Goal: Task Accomplishment & Management: Manage account settings

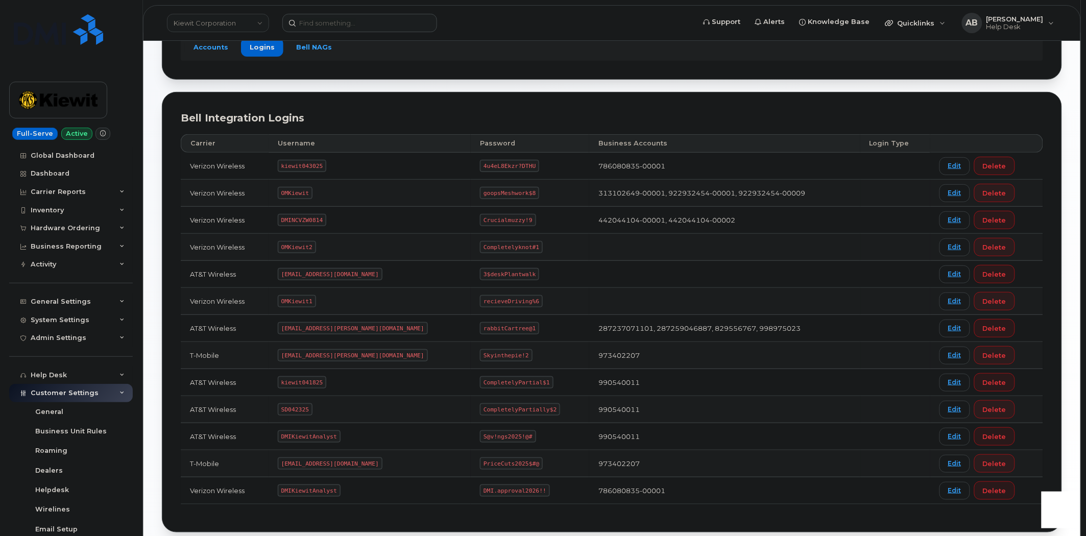
scroll to position [157, 0]
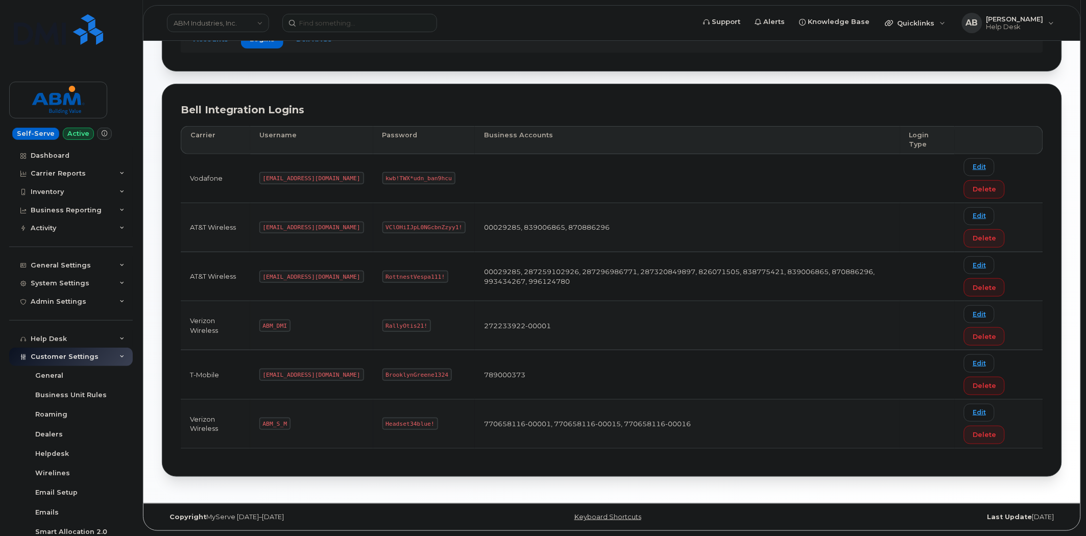
scroll to position [90, 0]
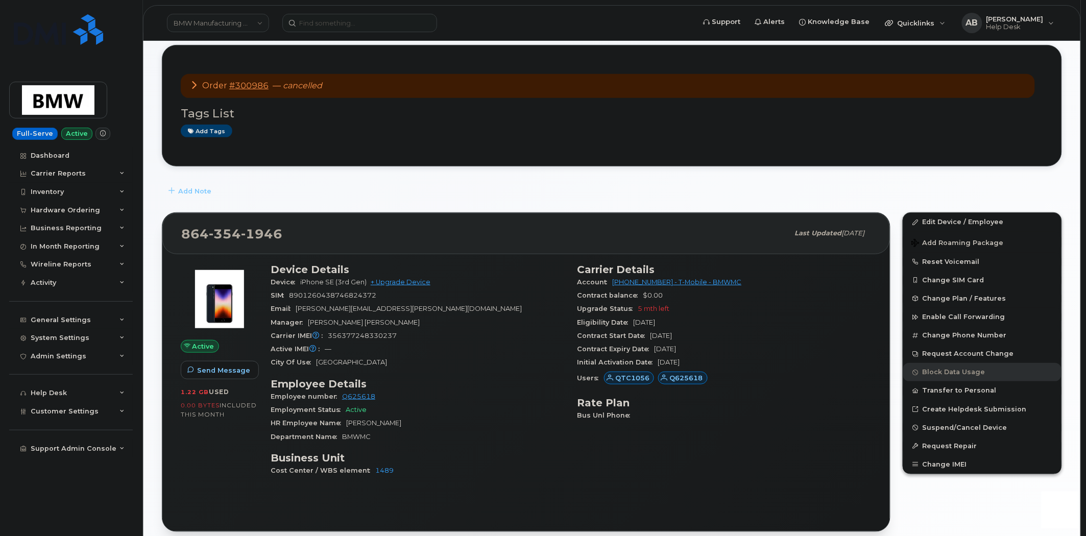
scroll to position [113, 0]
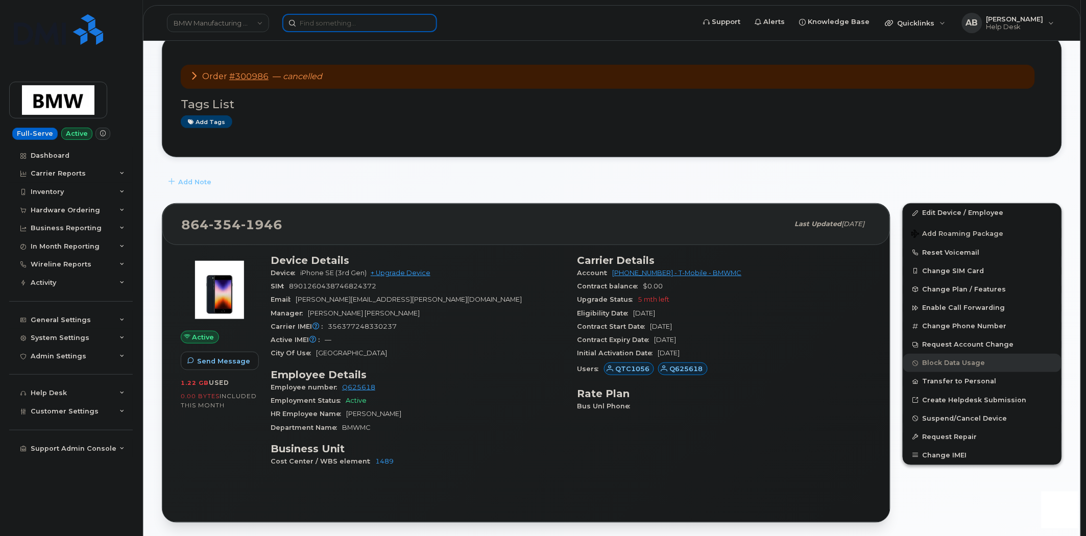
click at [335, 20] on input at bounding box center [359, 23] width 155 height 18
paste input "Jarred Brewer"
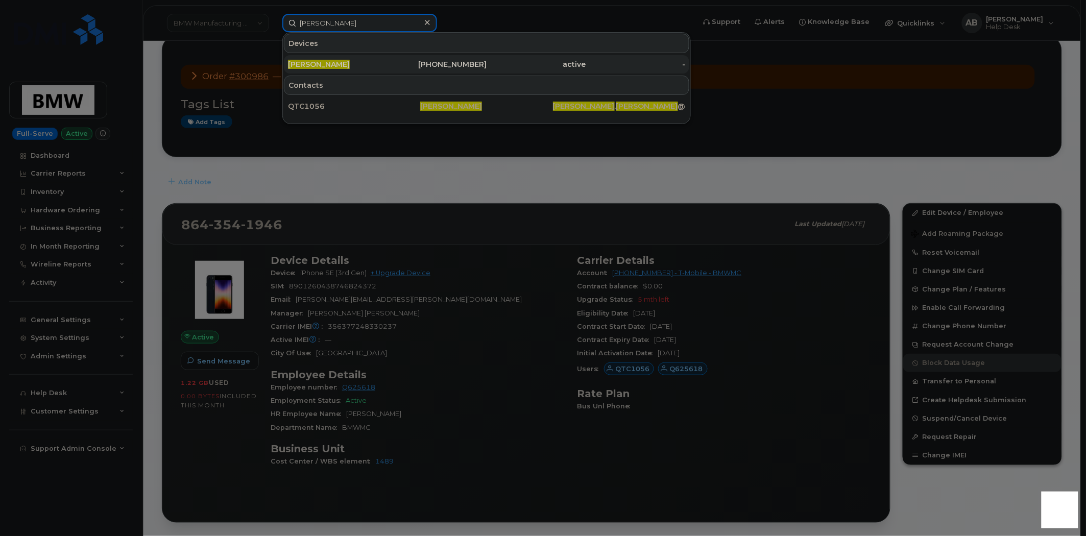
type input "Jarred Brewer"
click at [353, 64] on div "Jarred Brewer" at bounding box center [338, 64] width 100 height 10
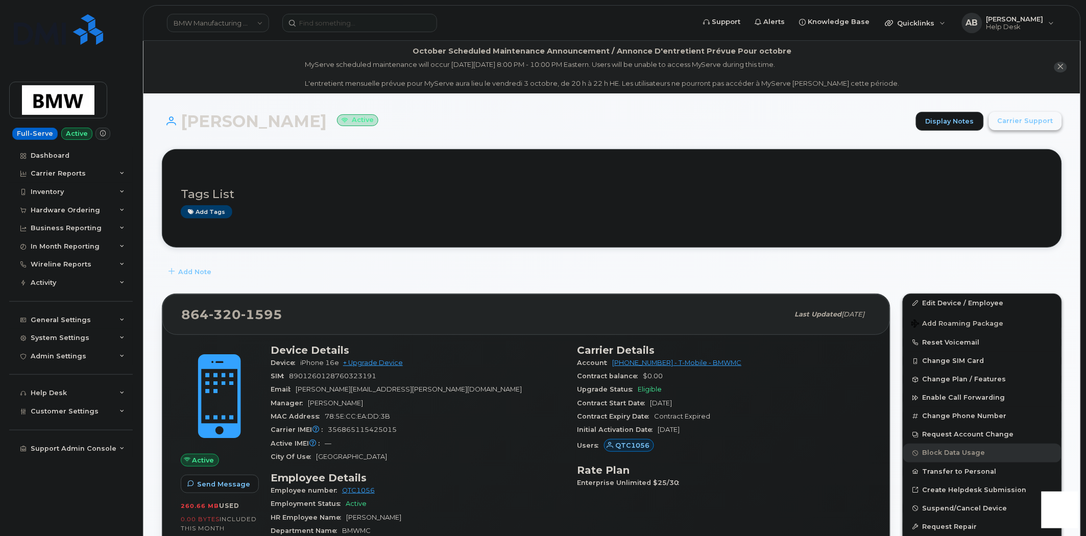
click at [1031, 118] on span "Carrier Support" at bounding box center [1026, 121] width 56 height 10
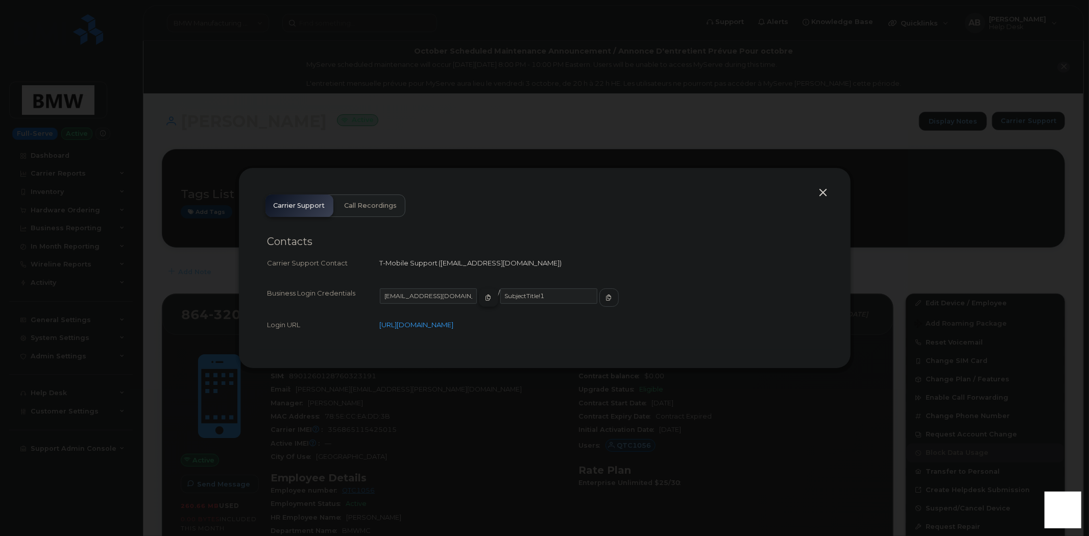
click at [486, 297] on icon "button" at bounding box center [489, 298] width 6 height 6
click at [605, 300] on span "button" at bounding box center [609, 297] width 9 height 9
click at [826, 193] on button "button" at bounding box center [823, 193] width 15 height 14
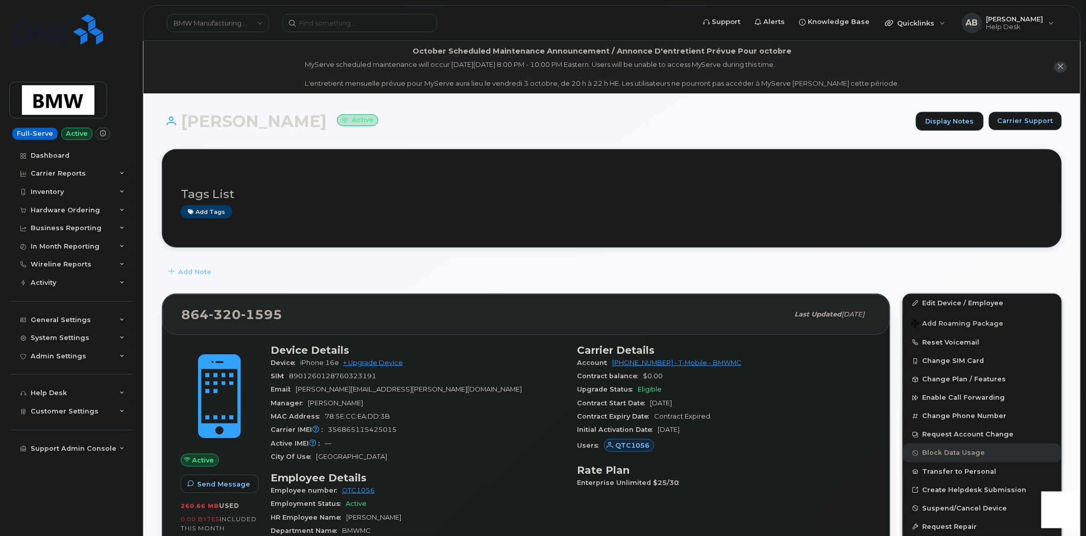
click at [305, 193] on h3 "Tags List" at bounding box center [612, 194] width 863 height 13
drag, startPoint x: 285, startPoint y: 317, endPoint x: 184, endPoint y: 319, distance: 101.2
click at [184, 319] on div "864 320 1595" at bounding box center [485, 314] width 608 height 21
copy span "864 320 1595"
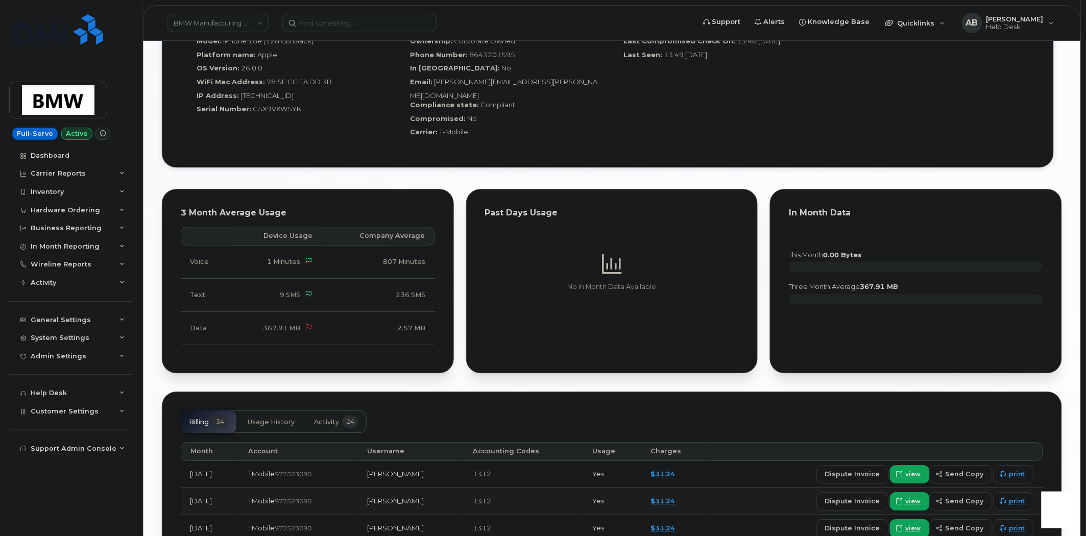
scroll to position [908, 0]
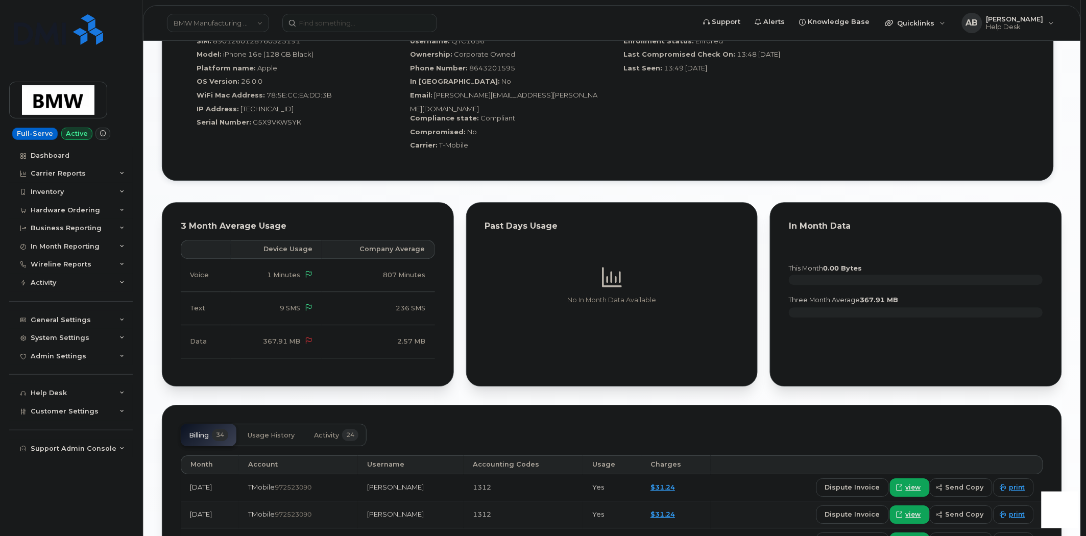
click at [328, 425] on button "Activity 24" at bounding box center [336, 435] width 61 height 22
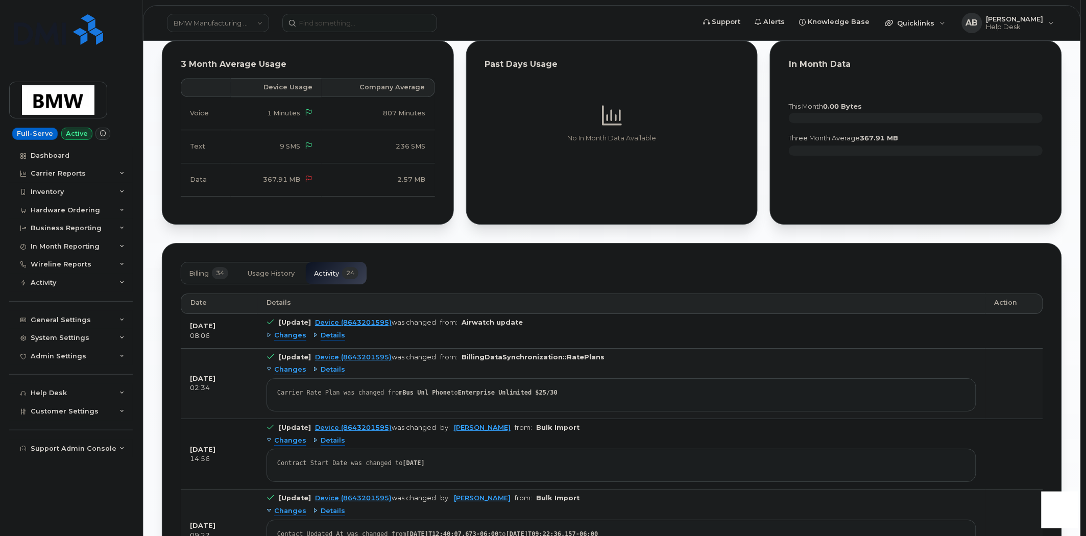
scroll to position [1083, 0]
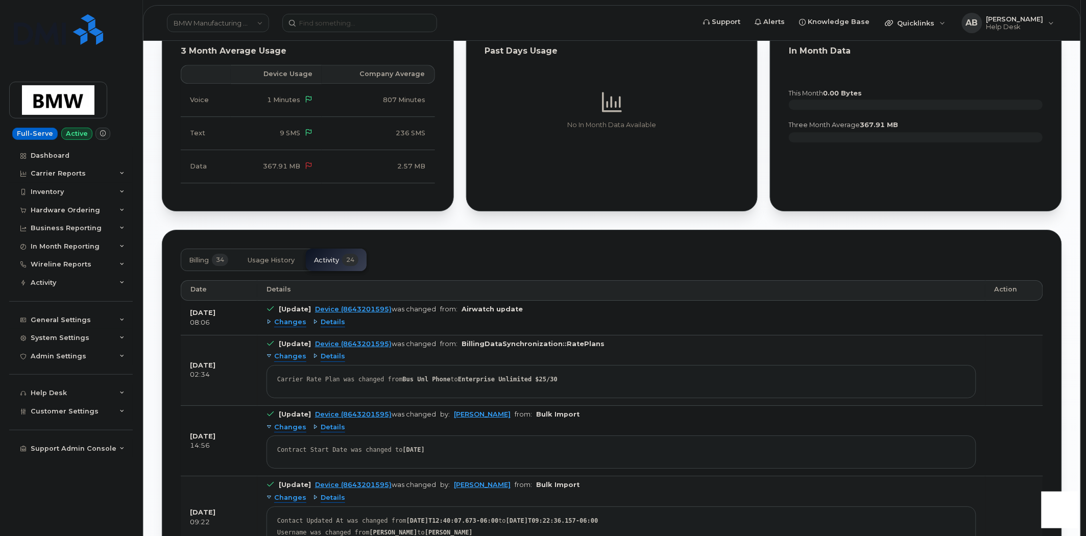
click at [278, 256] on span "Usage History" at bounding box center [271, 260] width 47 height 8
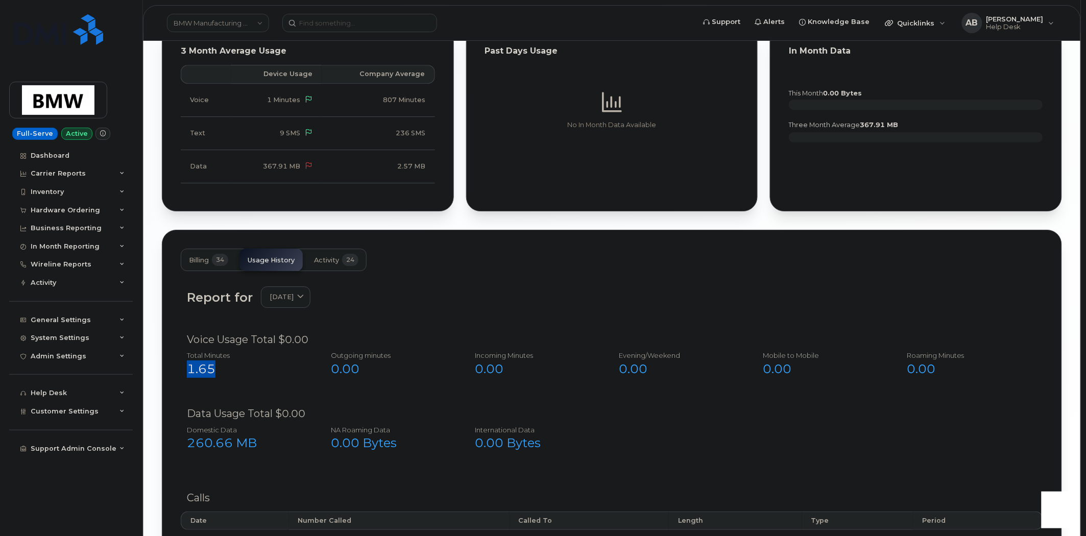
drag, startPoint x: 219, startPoint y: 351, endPoint x: 164, endPoint y: 363, distance: 55.8
click at [164, 363] on div "Billing 34 Usage History Activity 24 Report for September 2025 2025 September A…" at bounding box center [612, 407] width 900 height 354
click at [305, 292] on span at bounding box center [301, 297] width 10 height 10
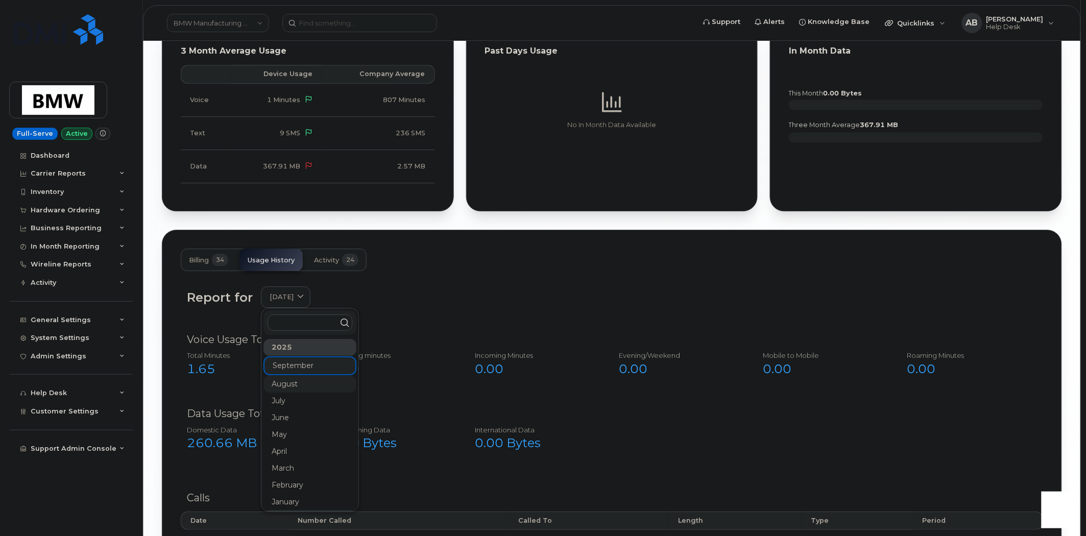
click at [289, 376] on div "August" at bounding box center [310, 384] width 93 height 17
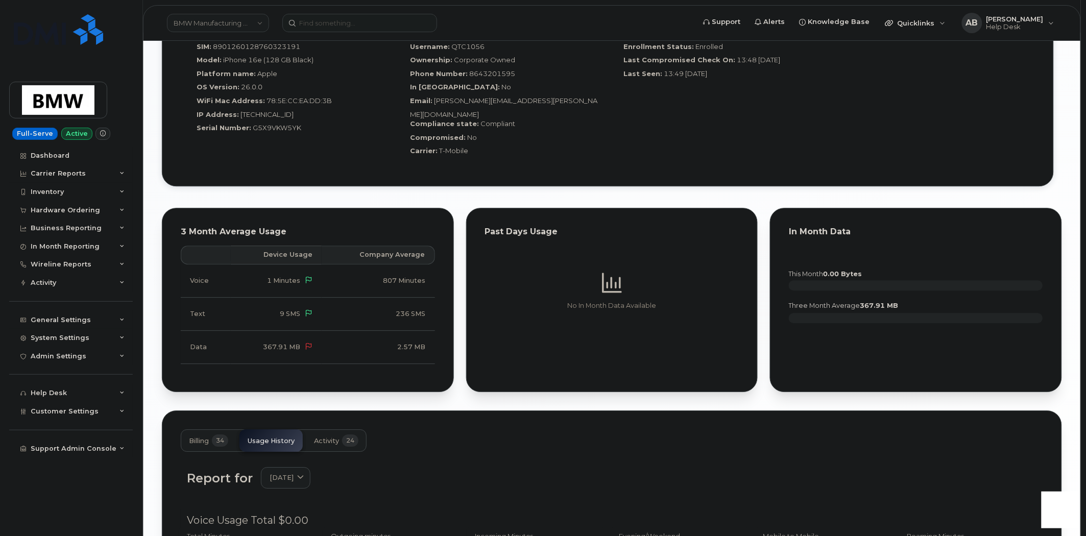
scroll to position [629, 0]
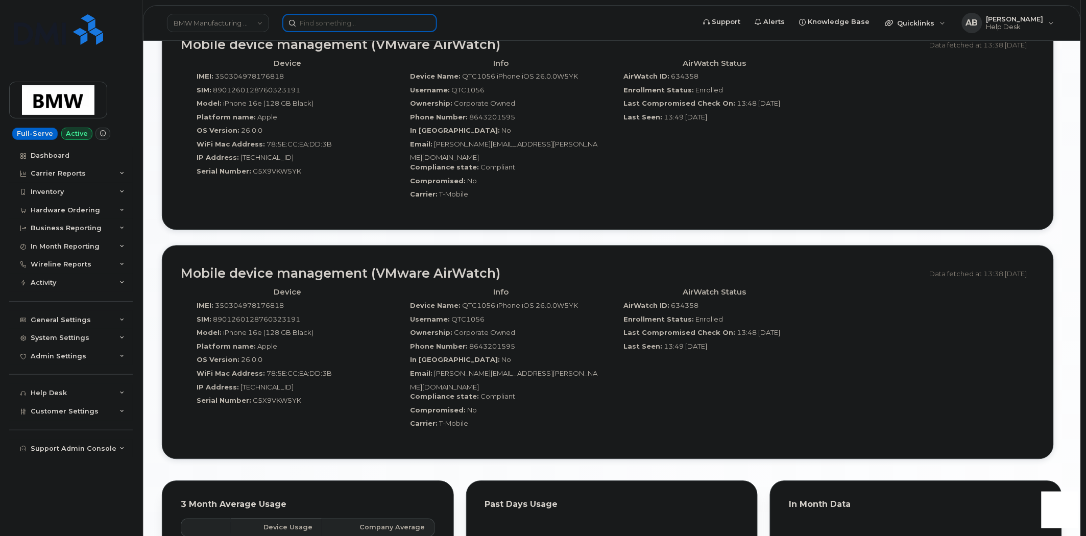
click at [351, 28] on input at bounding box center [359, 23] width 155 height 18
paste input "(619) 775-9235"
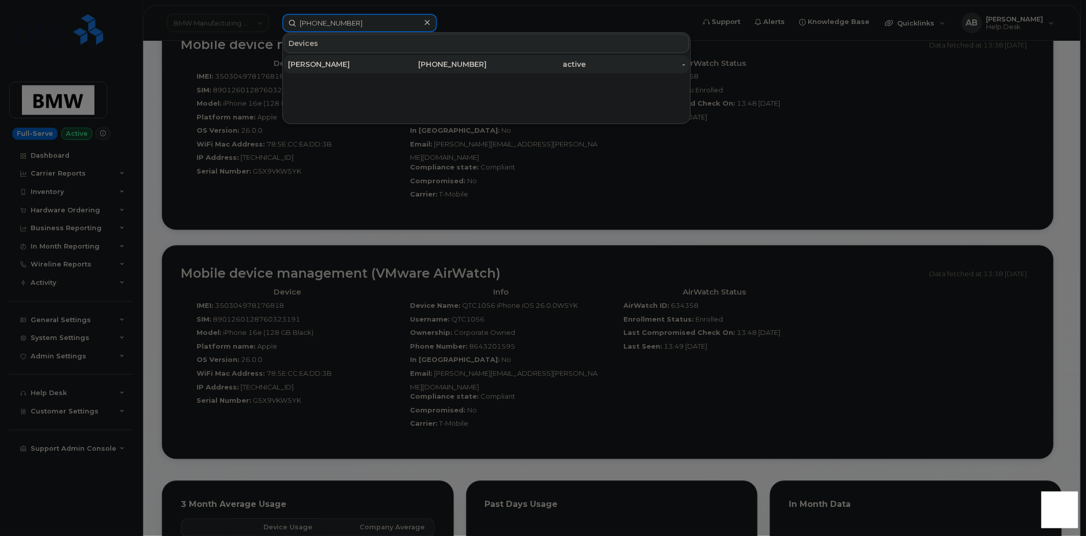
type input "(619) 775-9235"
click at [367, 66] on div "PATRICK PONSATY" at bounding box center [338, 64] width 100 height 10
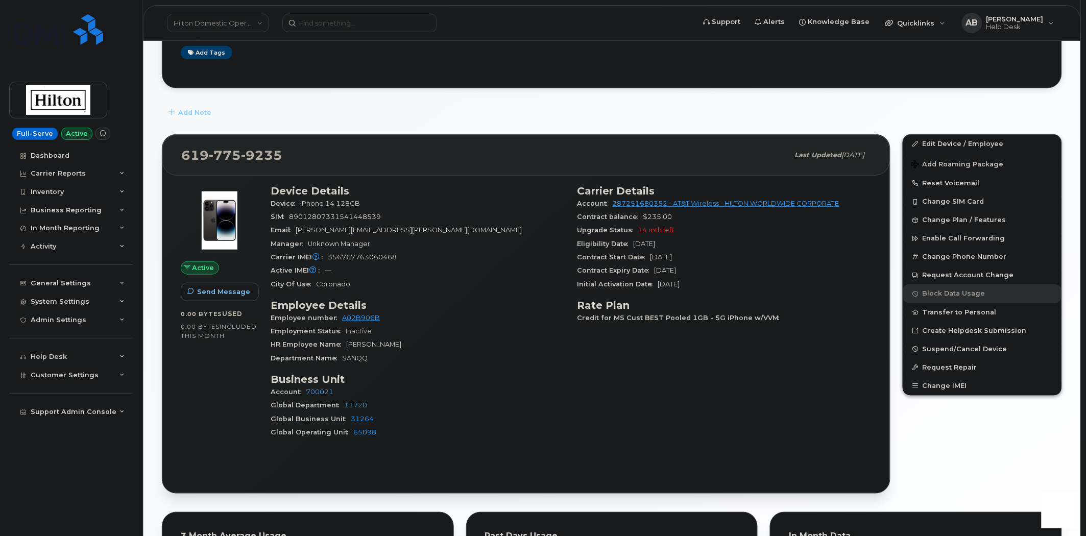
scroll to position [170, 0]
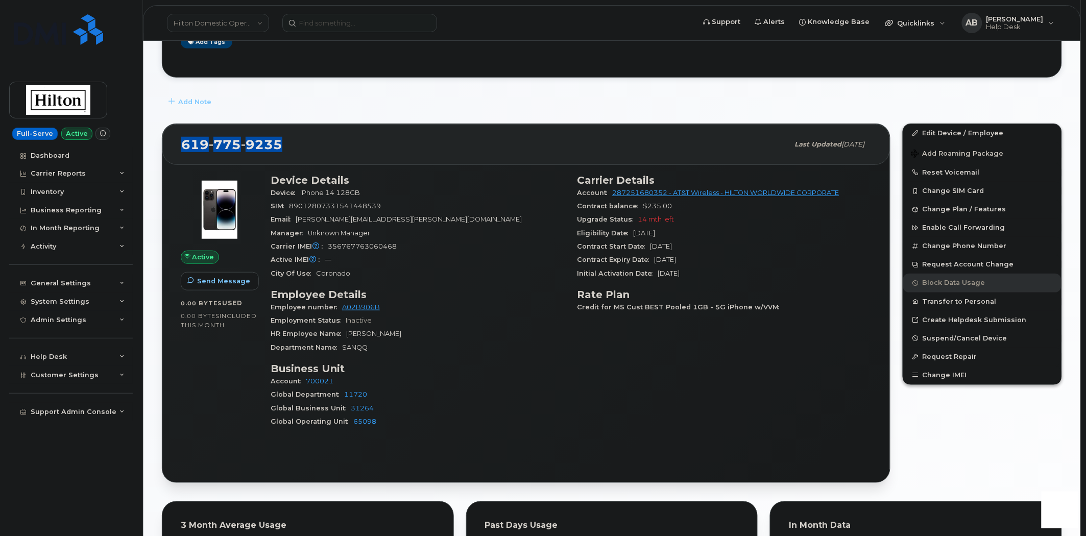
drag, startPoint x: 288, startPoint y: 144, endPoint x: 176, endPoint y: 145, distance: 111.3
click at [176, 145] on div "619 775 9235 Last updated Sep 19, 2025" at bounding box center [526, 144] width 728 height 41
copy span "619 775 9235"
click at [328, 22] on input at bounding box center [359, 23] width 155 height 18
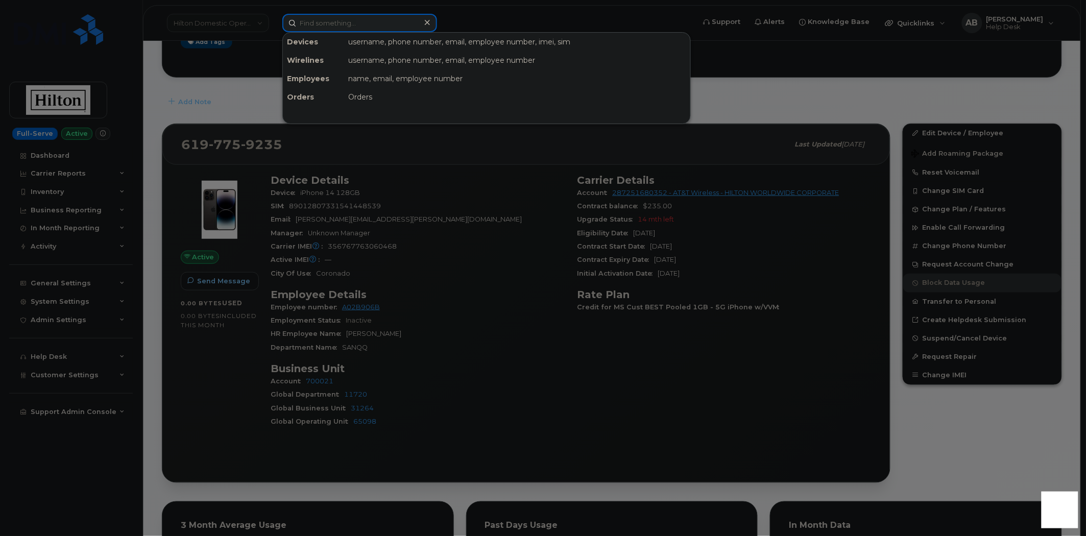
paste input "503-833-2458"
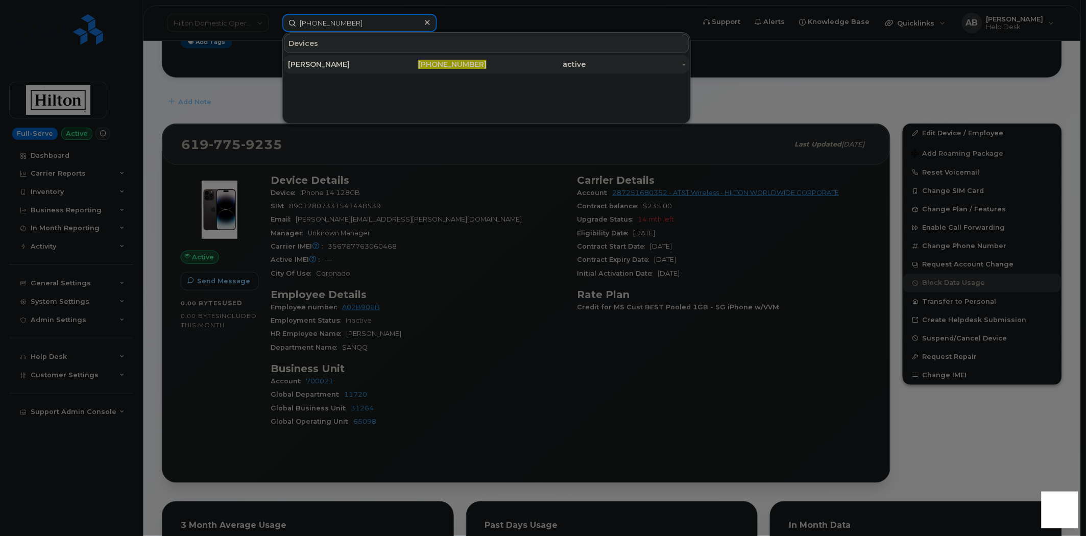
type input "503-833-2458"
click at [344, 67] on div "[PERSON_NAME]" at bounding box center [338, 64] width 100 height 10
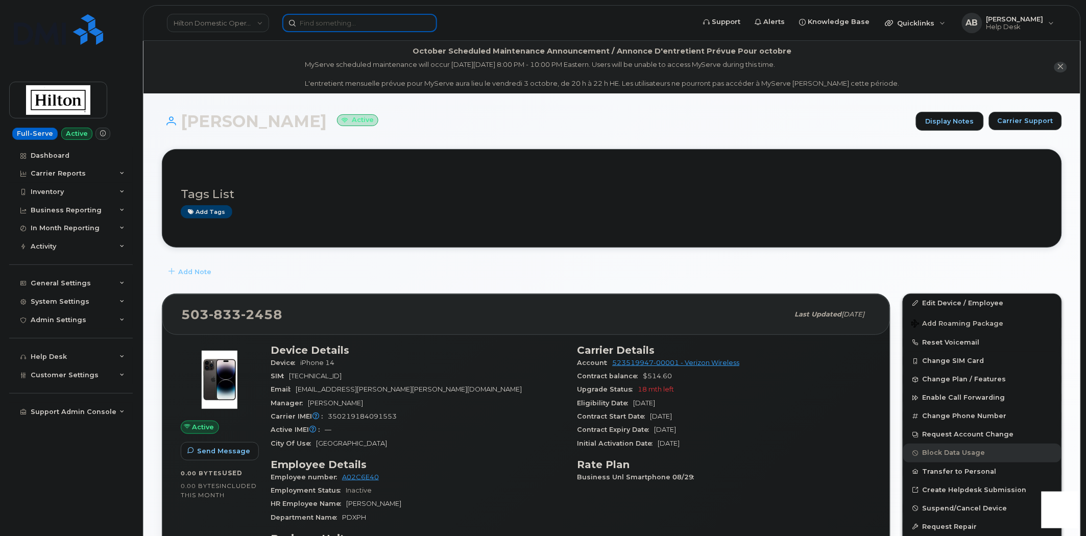
click at [338, 19] on input at bounding box center [359, 23] width 155 height 18
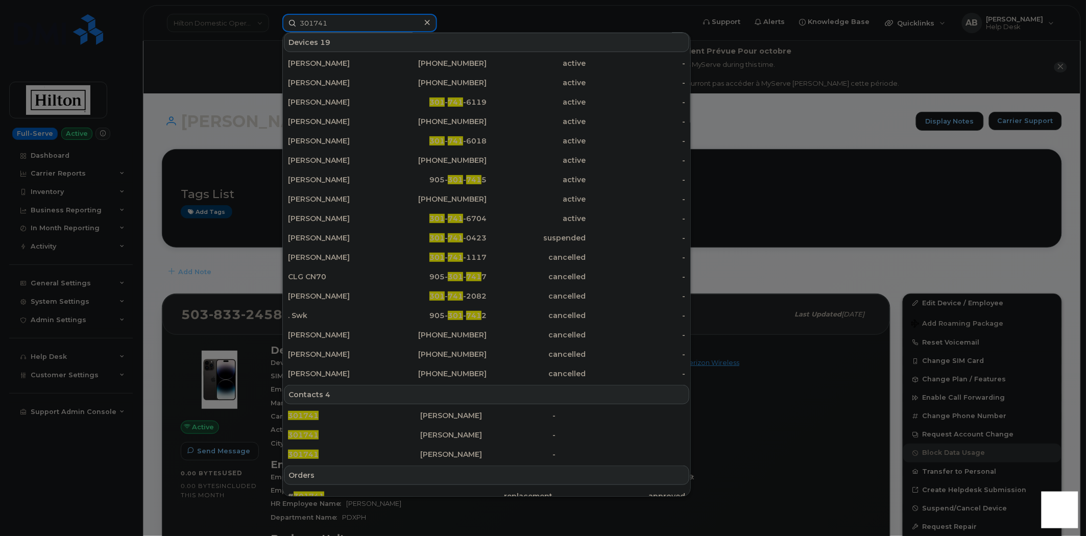
scroll to position [92, 0]
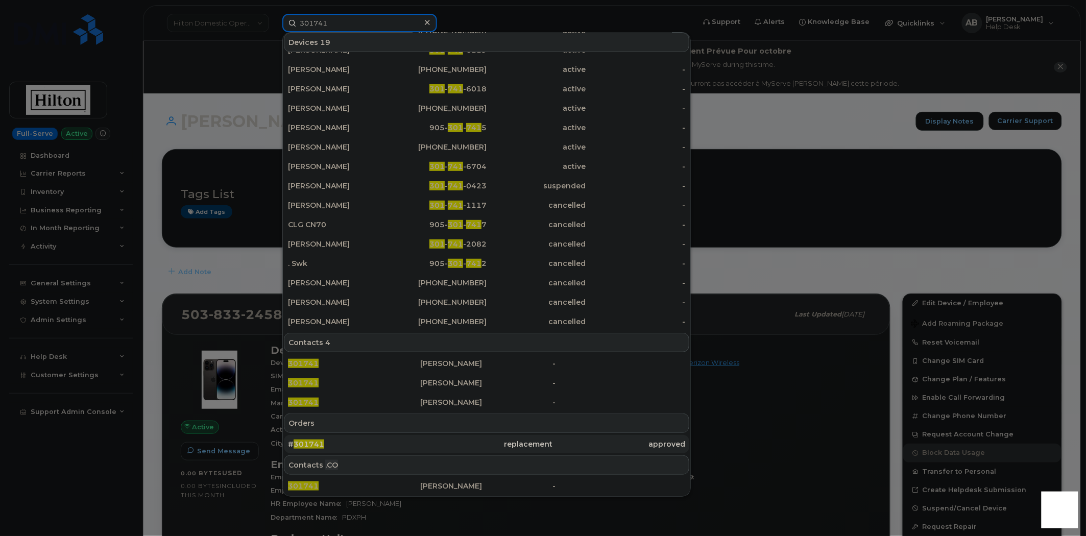
type input "301741"
click at [327, 442] on div "# 301741" at bounding box center [354, 444] width 132 height 10
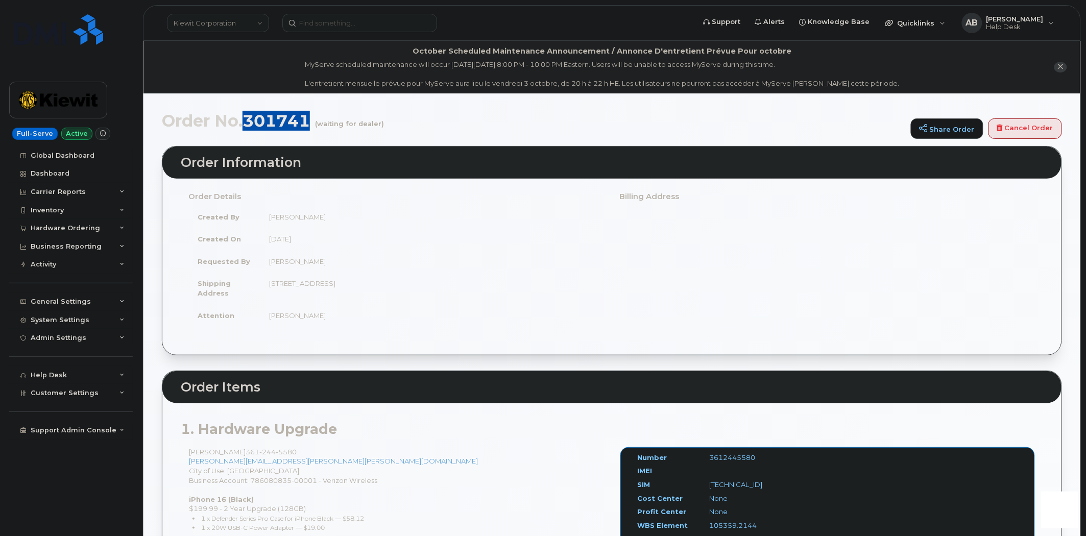
drag, startPoint x: 310, startPoint y: 122, endPoint x: 249, endPoint y: 121, distance: 60.3
click at [249, 121] on h1 "Order No.301741 (waiting for dealer)" at bounding box center [534, 121] width 744 height 18
copy h1 "301741"
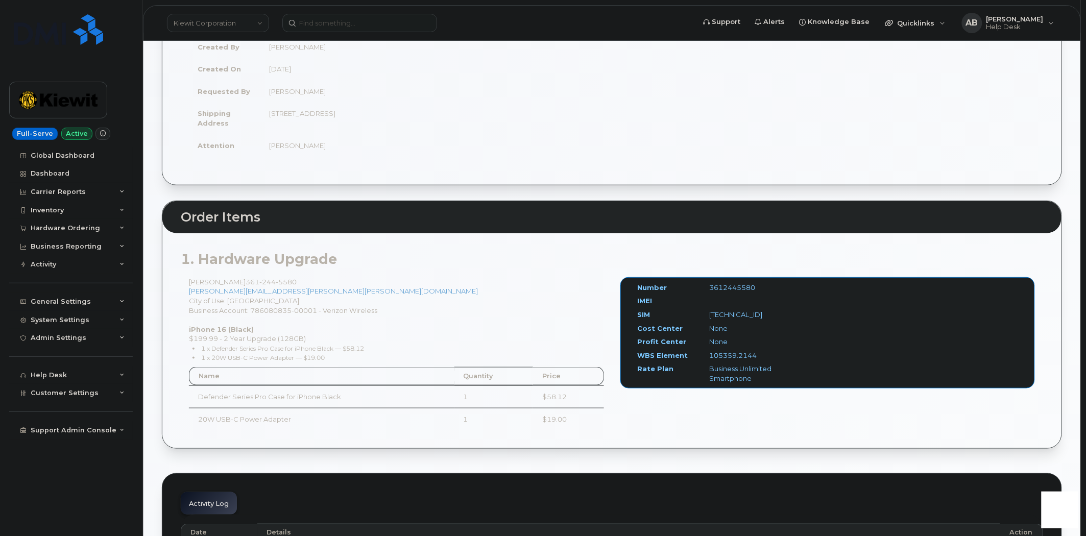
scroll to position [113, 0]
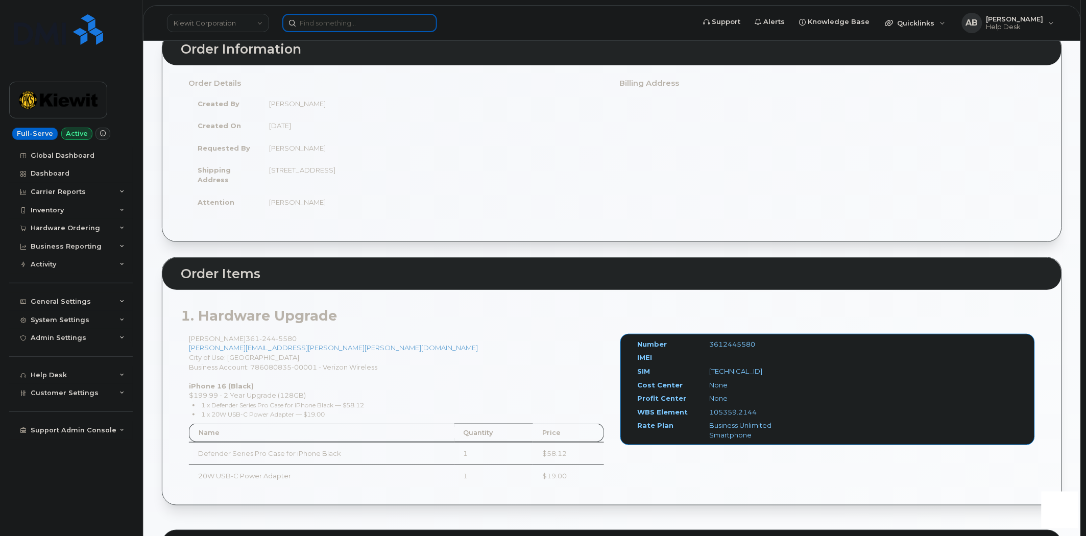
click at [355, 27] on input at bounding box center [359, 23] width 155 height 18
paste input "(816) 731-0524"
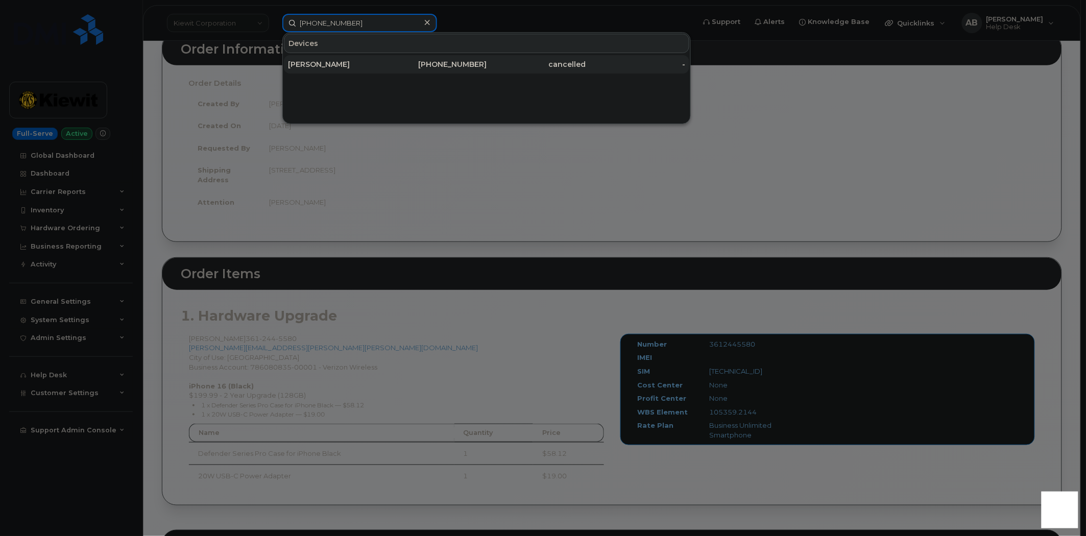
type input "(816) 731-0524"
click at [369, 57] on div "[PERSON_NAME]" at bounding box center [338, 64] width 100 height 18
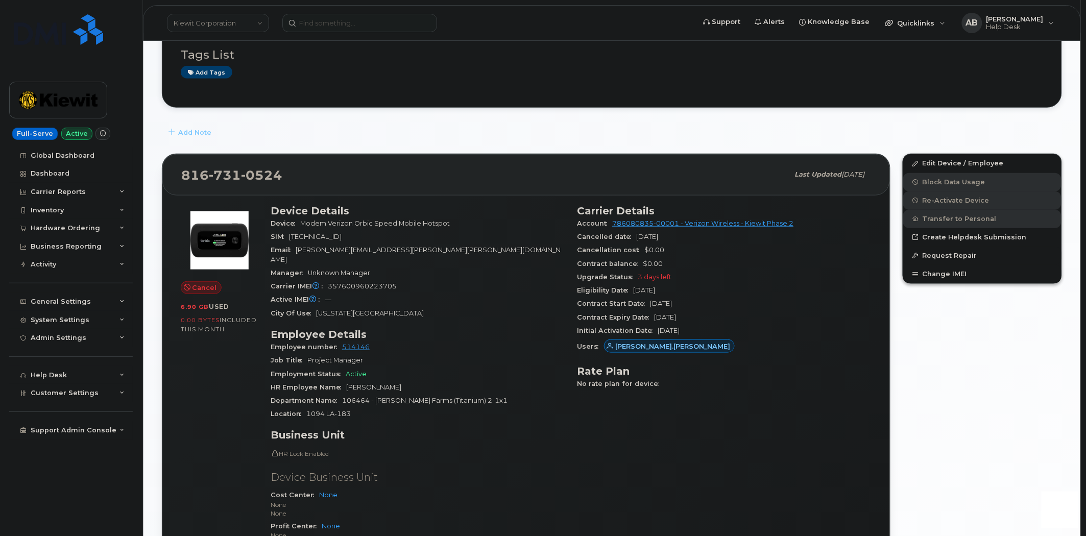
scroll to position [340, 0]
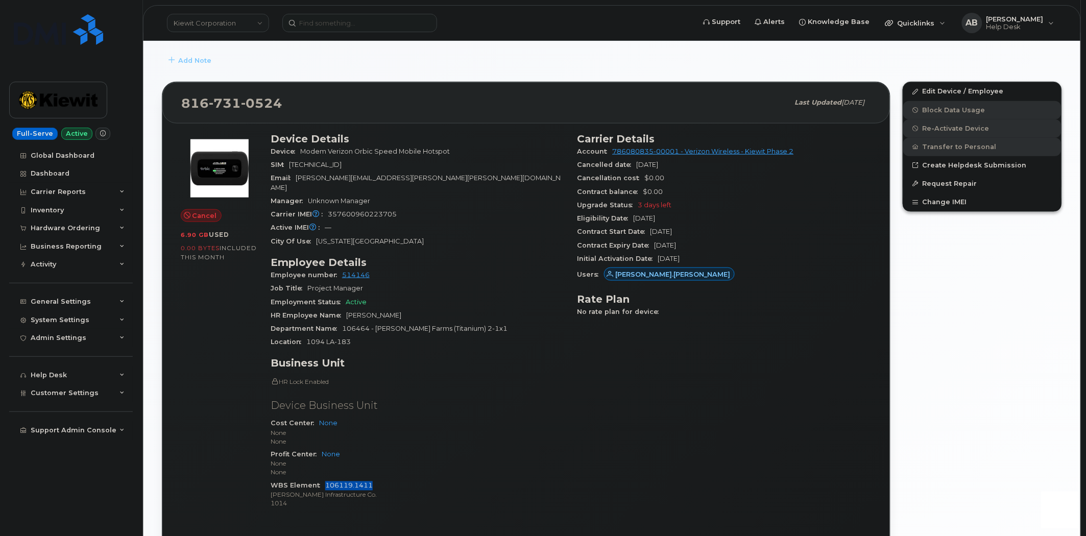
drag, startPoint x: 374, startPoint y: 476, endPoint x: 325, endPoint y: 478, distance: 49.1
click at [325, 480] on div "WBS Element 106119.1411 Kiewit Infrastructure Co. 1014" at bounding box center [418, 495] width 295 height 31
copy link "106119.1411"
click at [121, 226] on icon at bounding box center [122, 228] width 5 height 5
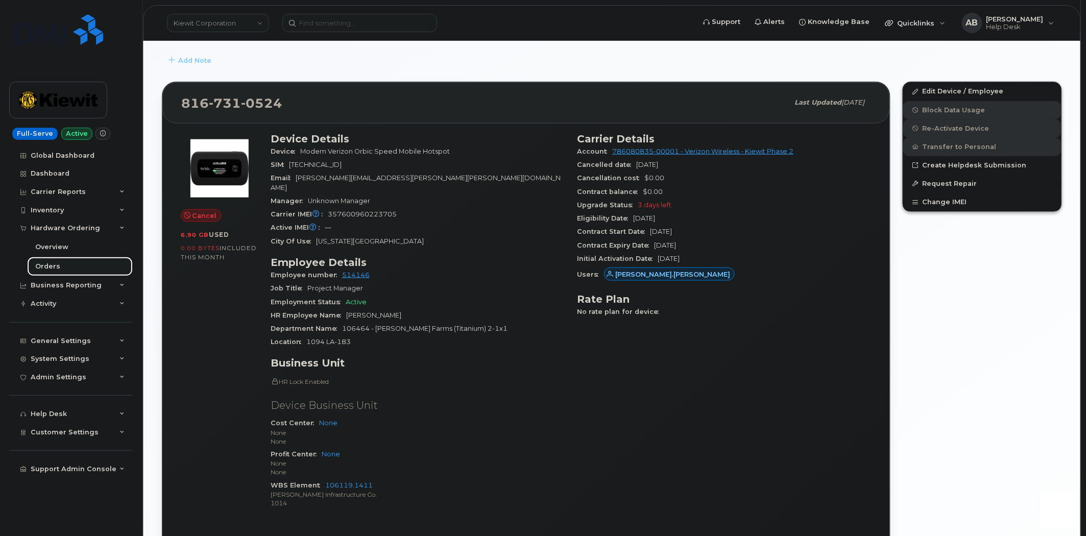
click at [46, 267] on div "Orders" at bounding box center [47, 266] width 25 height 9
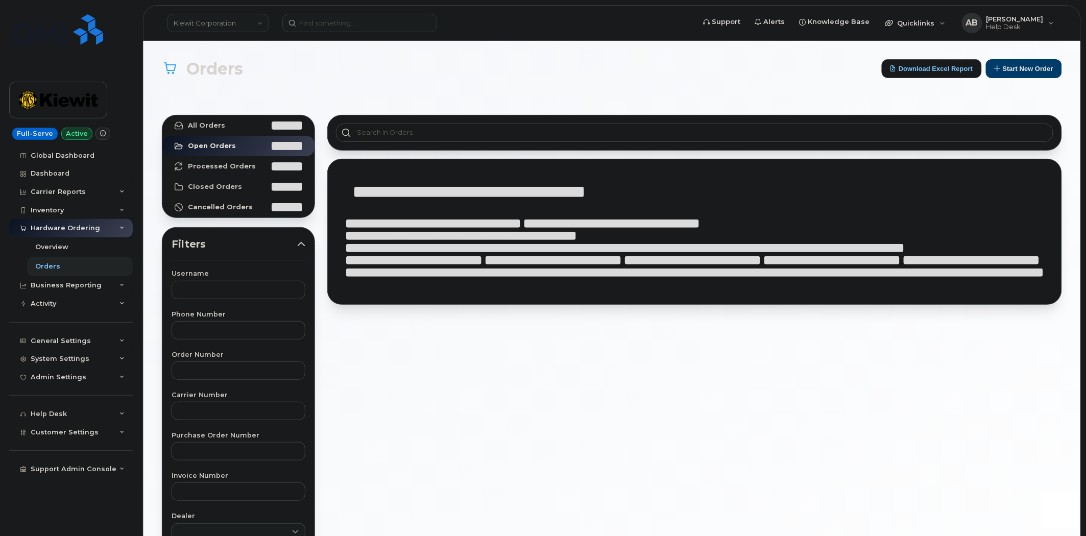
click at [123, 229] on icon at bounding box center [122, 228] width 5 height 5
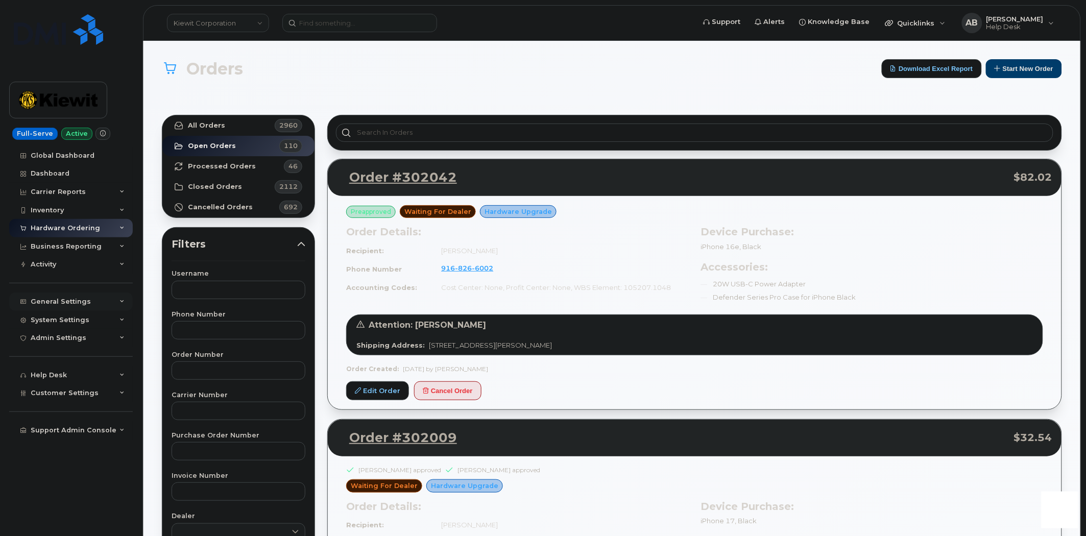
click at [121, 302] on icon at bounding box center [122, 301] width 5 height 5
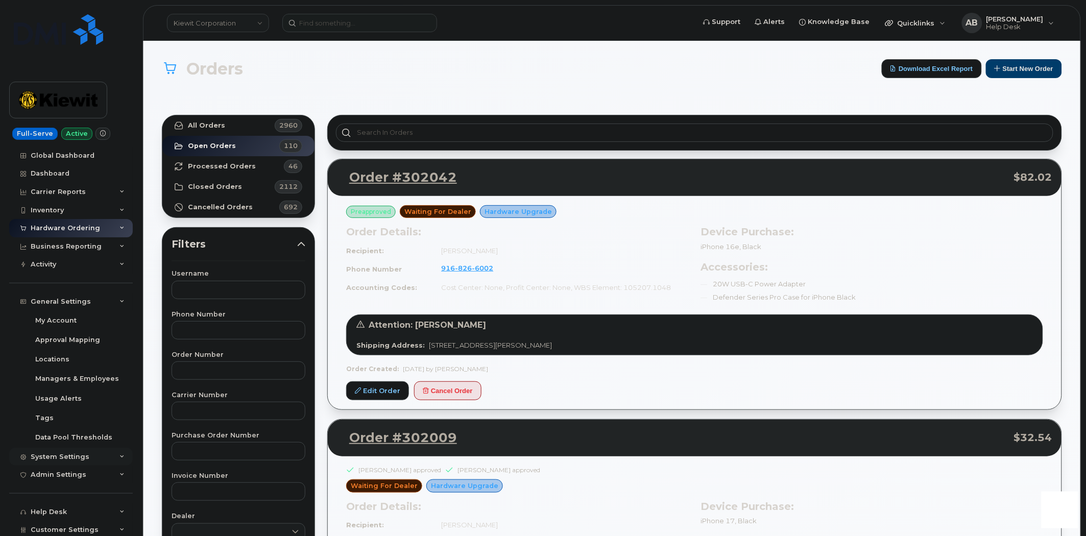
click at [120, 456] on icon at bounding box center [122, 457] width 5 height 5
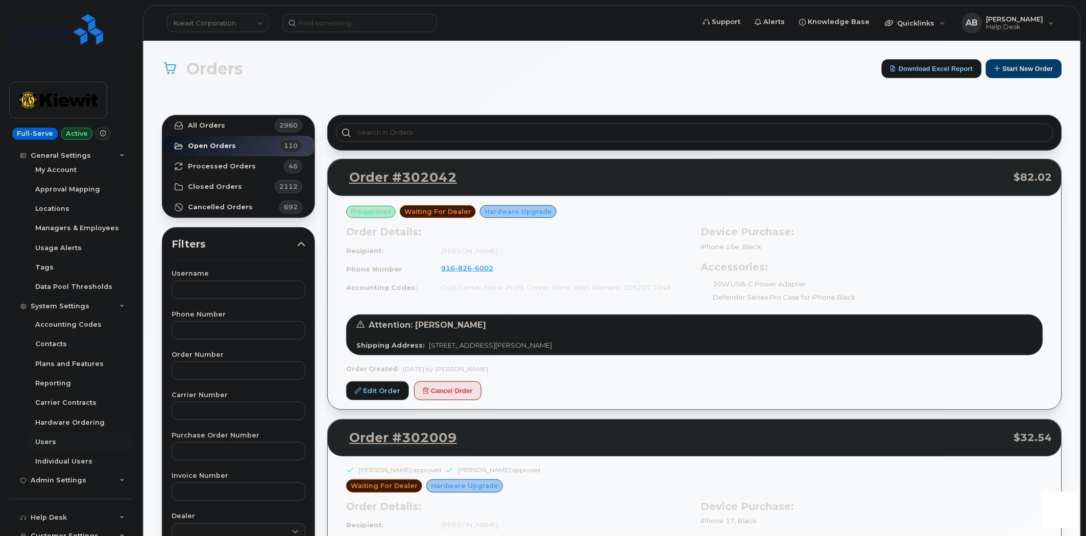
scroll to position [170, 0]
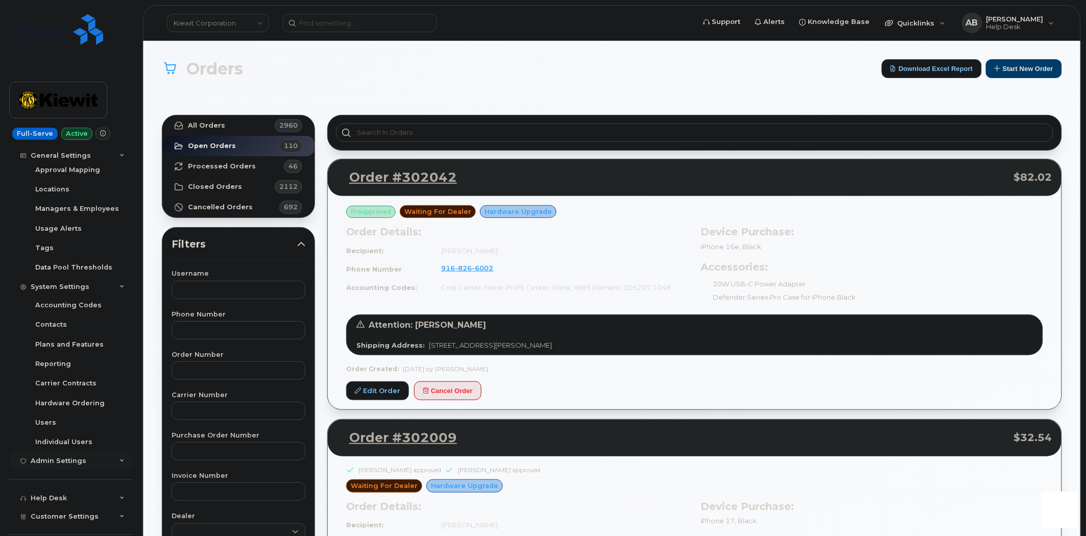
click at [115, 462] on div "Admin Settings" at bounding box center [71, 461] width 124 height 18
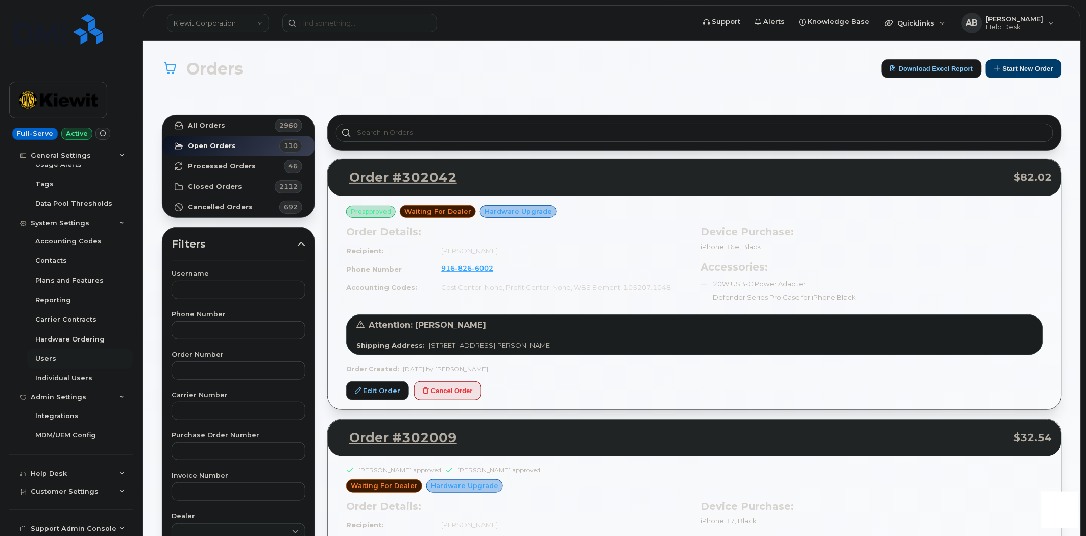
scroll to position [235, 0]
click at [120, 492] on icon at bounding box center [122, 490] width 5 height 5
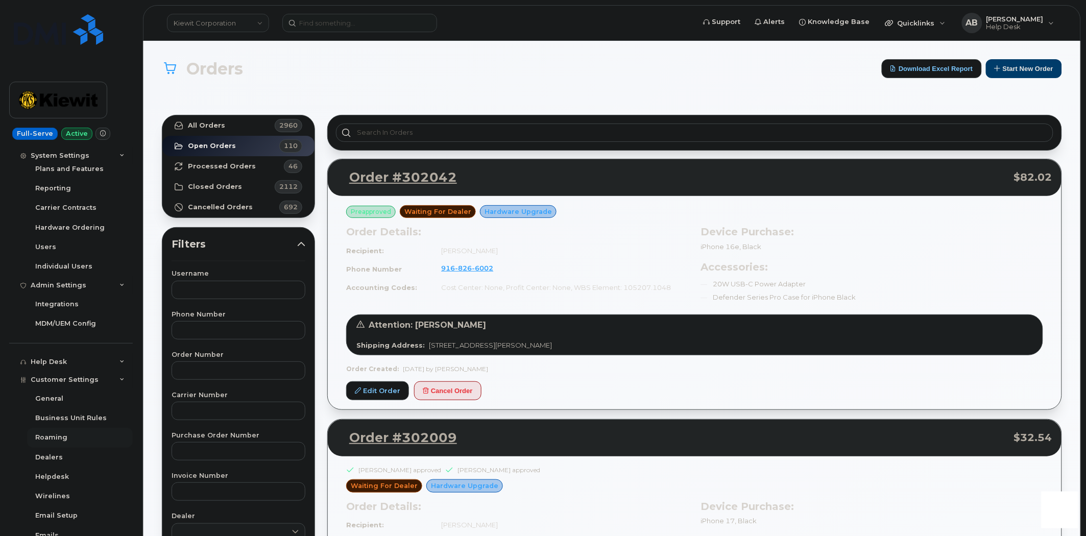
scroll to position [262, 0]
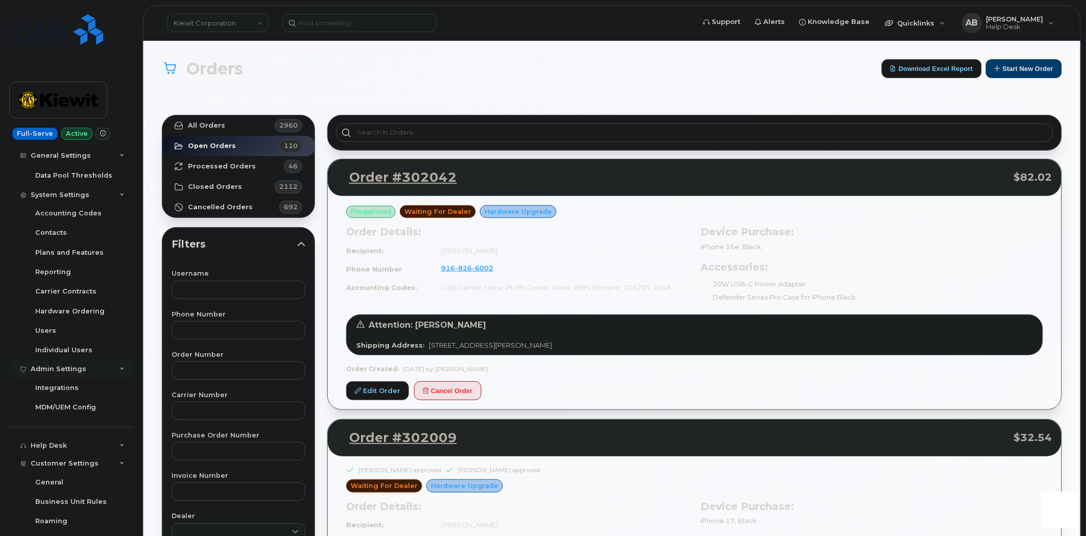
click at [120, 367] on icon at bounding box center [122, 369] width 5 height 5
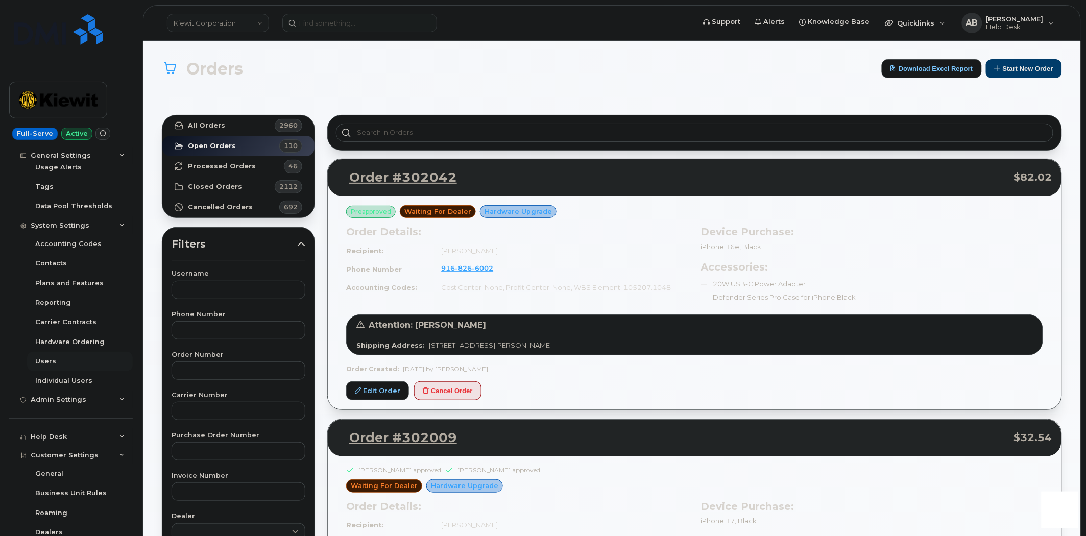
scroll to position [149, 0]
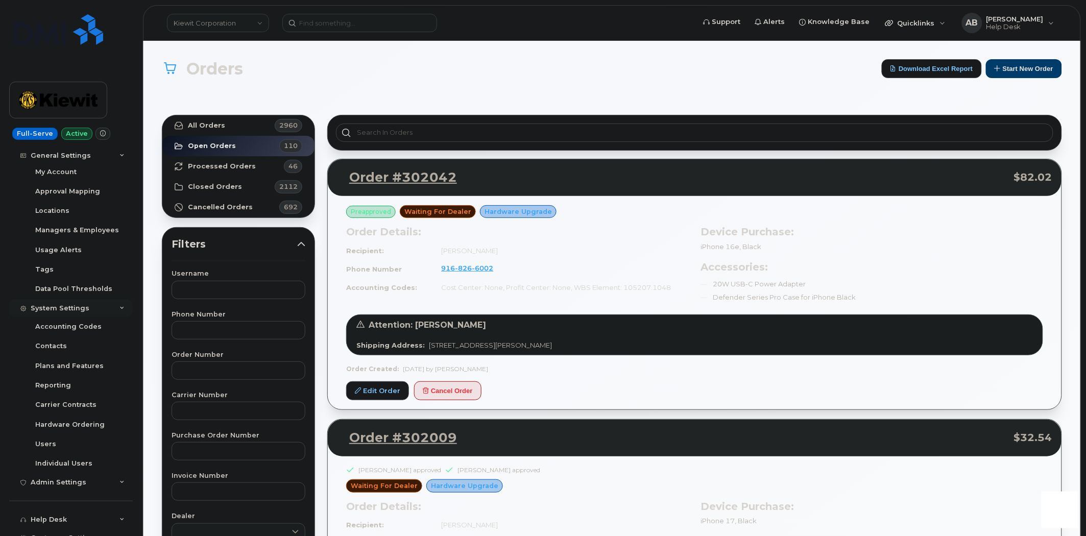
click at [120, 306] on icon at bounding box center [122, 308] width 5 height 5
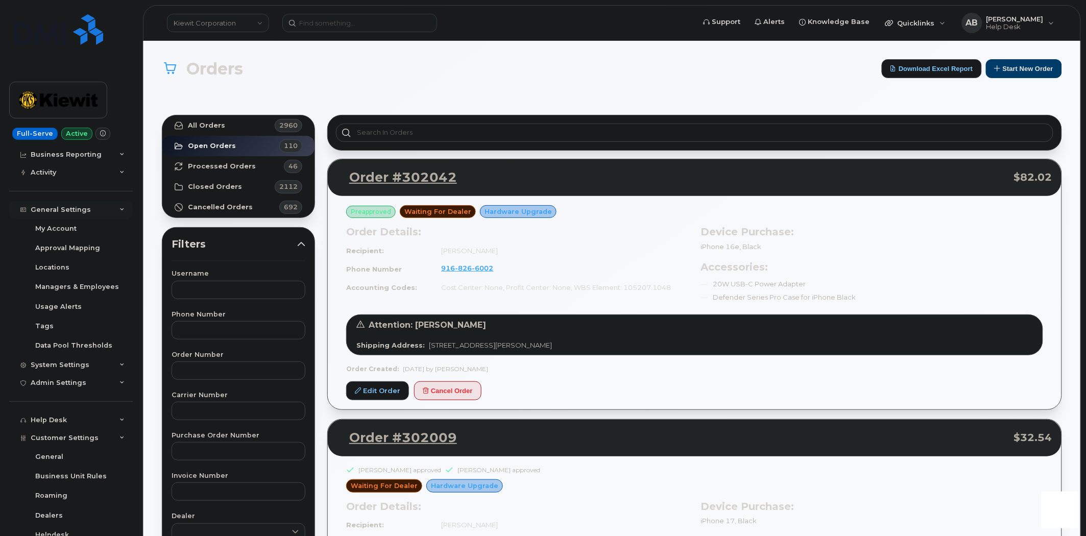
scroll to position [35, 0]
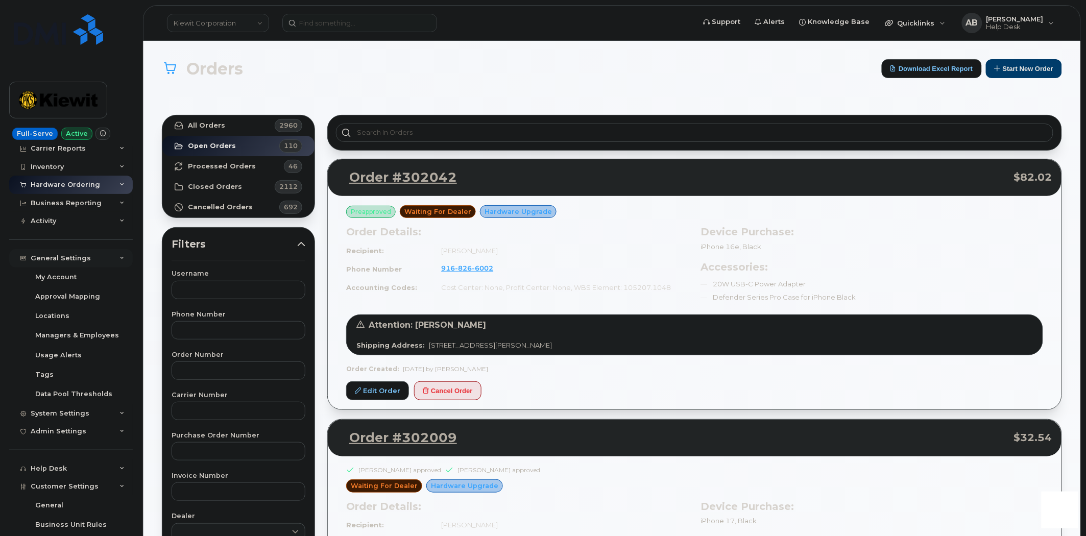
click at [118, 209] on div "Global Dashboard Dashboard Carrier Reports Monthly Billing Data Daily Data Pool…" at bounding box center [72, 342] width 126 height 390
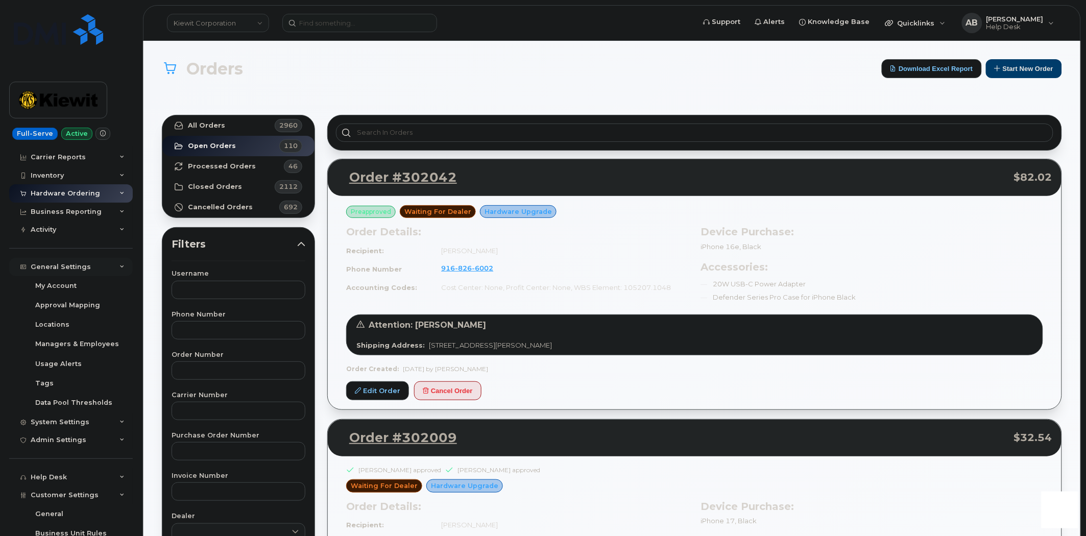
click at [120, 265] on icon at bounding box center [122, 267] width 5 height 5
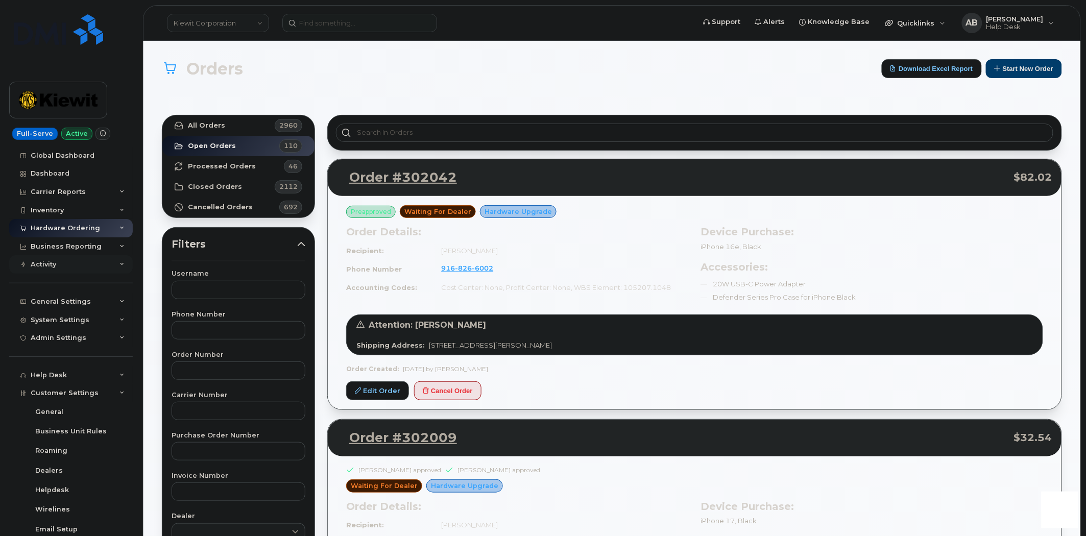
click at [120, 265] on icon at bounding box center [122, 264] width 5 height 5
click at [120, 245] on icon at bounding box center [122, 246] width 5 height 5
click at [120, 247] on icon at bounding box center [122, 246] width 5 height 5
click at [120, 229] on icon at bounding box center [122, 228] width 5 height 5
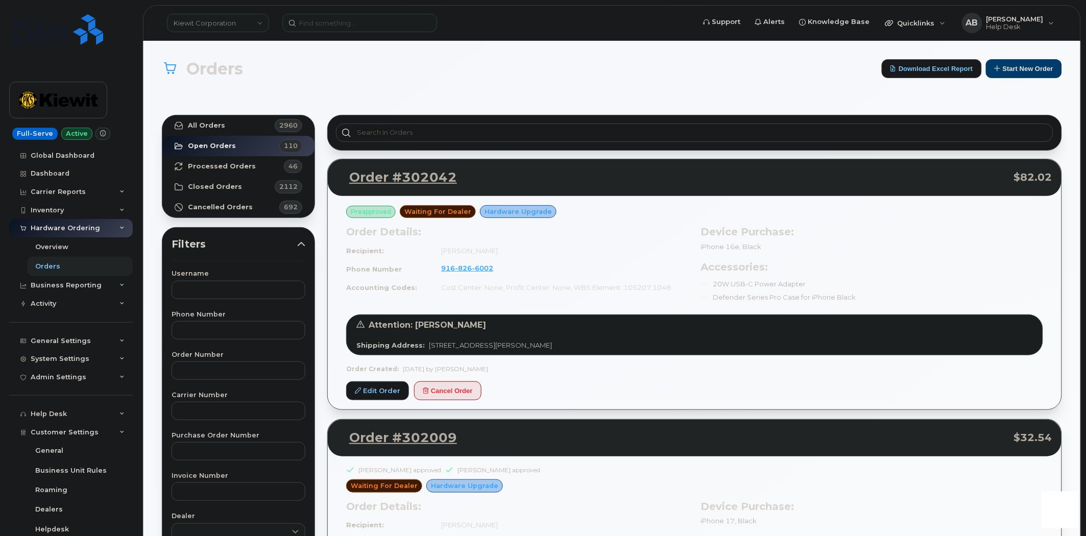
click at [120, 229] on icon at bounding box center [122, 228] width 5 height 5
click at [120, 208] on icon at bounding box center [122, 210] width 5 height 5
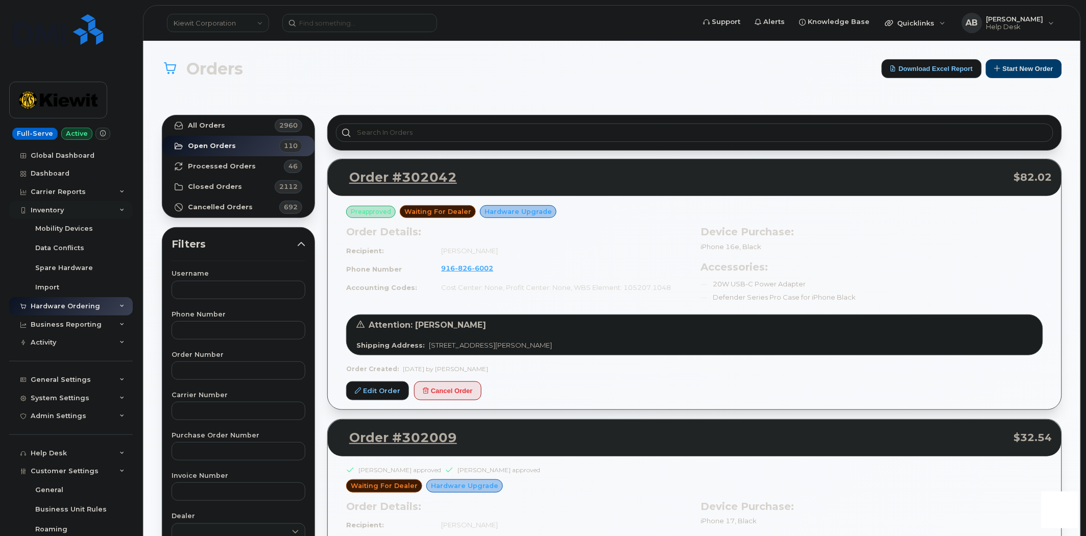
click at [120, 208] on icon at bounding box center [122, 210] width 5 height 5
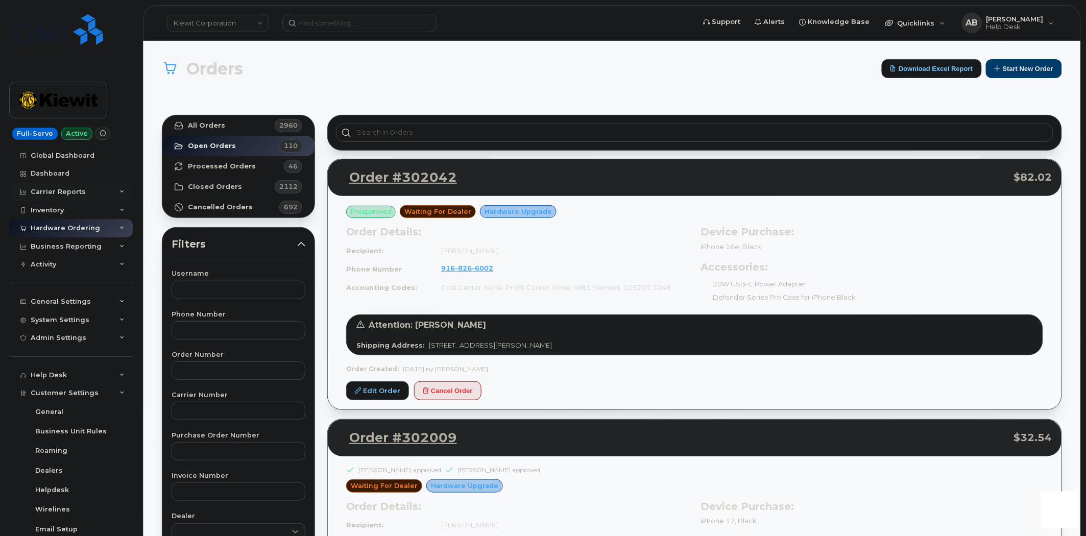
click at [120, 191] on icon at bounding box center [122, 191] width 5 height 5
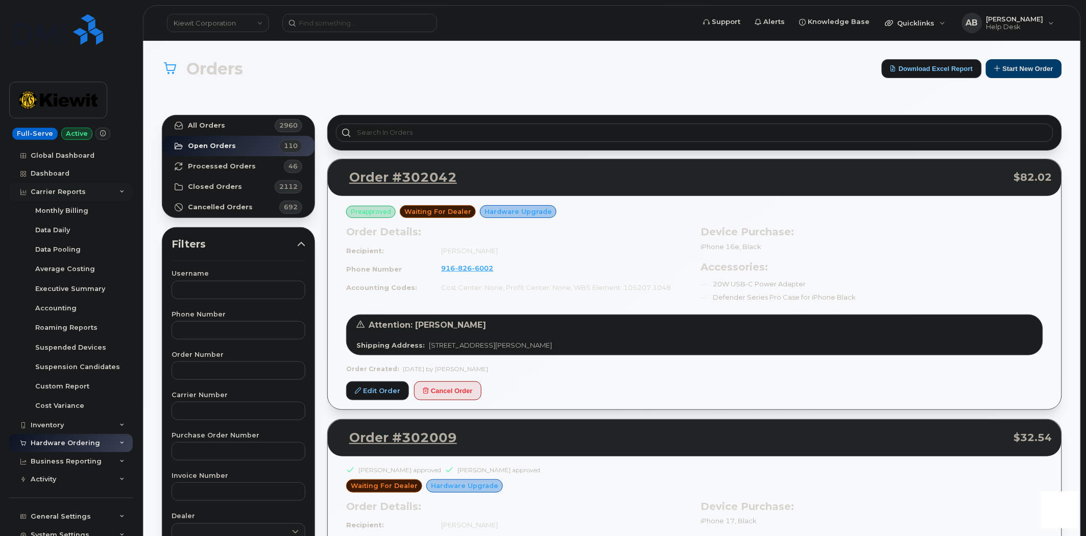
click at [120, 191] on icon at bounding box center [122, 191] width 5 height 5
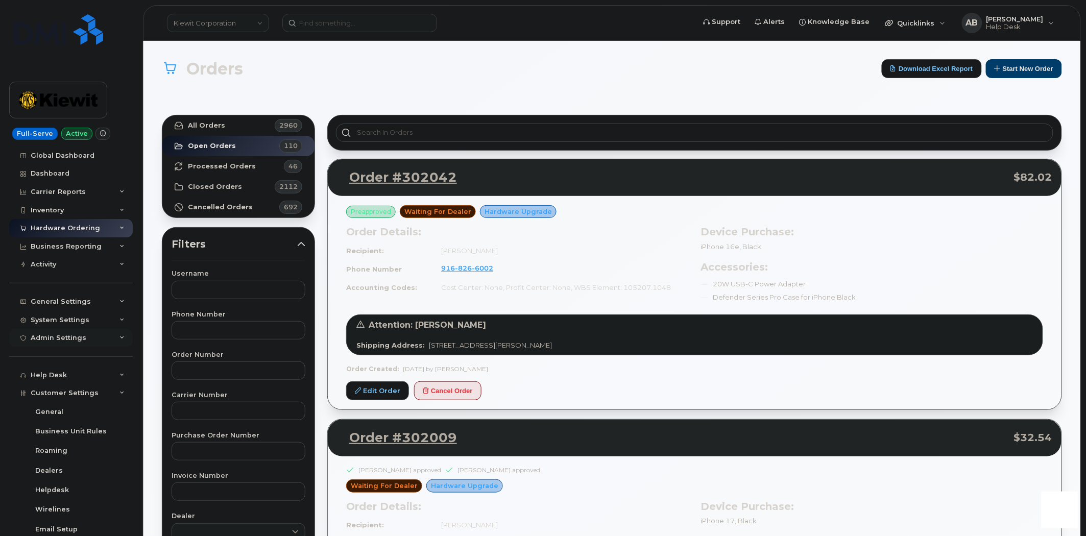
click at [120, 339] on icon at bounding box center [122, 338] width 5 height 5
click at [120, 322] on icon at bounding box center [122, 320] width 5 height 5
click at [115, 302] on div "General Settings" at bounding box center [71, 302] width 124 height 18
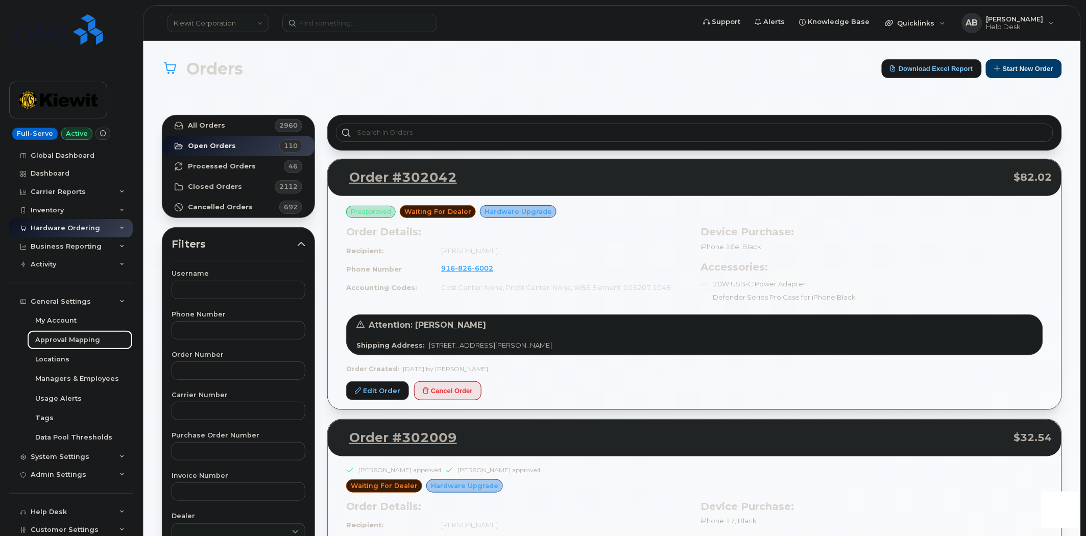
click at [82, 339] on div "Approval Mapping" at bounding box center [67, 340] width 65 height 9
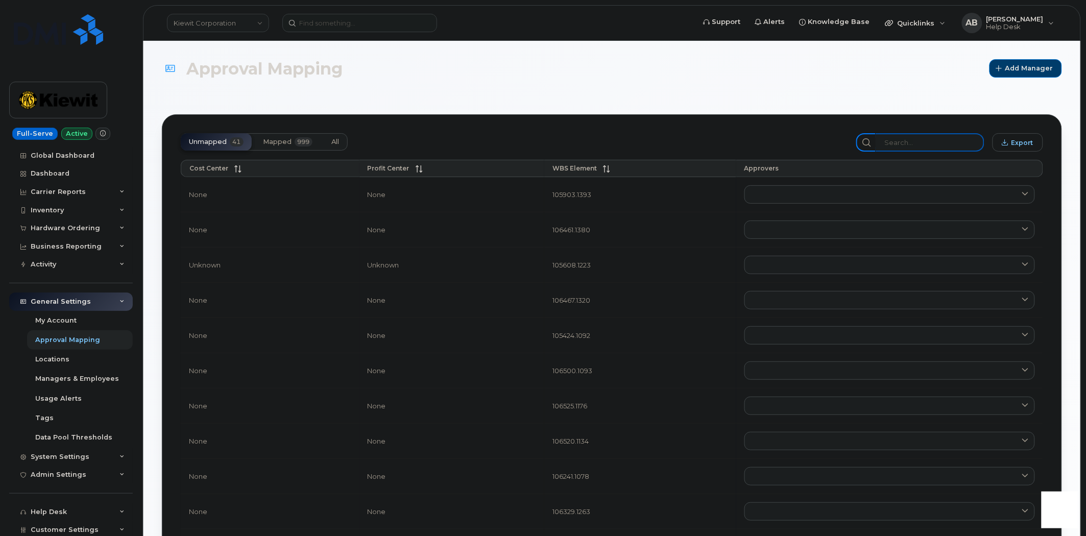
click at [908, 139] on input "search" at bounding box center [930, 142] width 109 height 18
paste input "106119.1411"
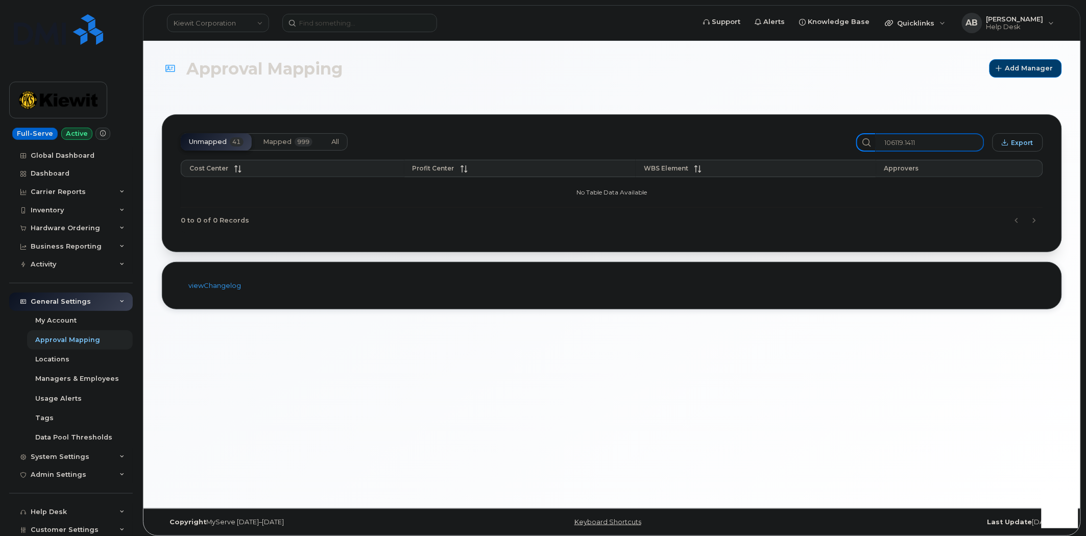
type input "106119.1411"
click at [278, 139] on span "Mapped" at bounding box center [277, 142] width 29 height 8
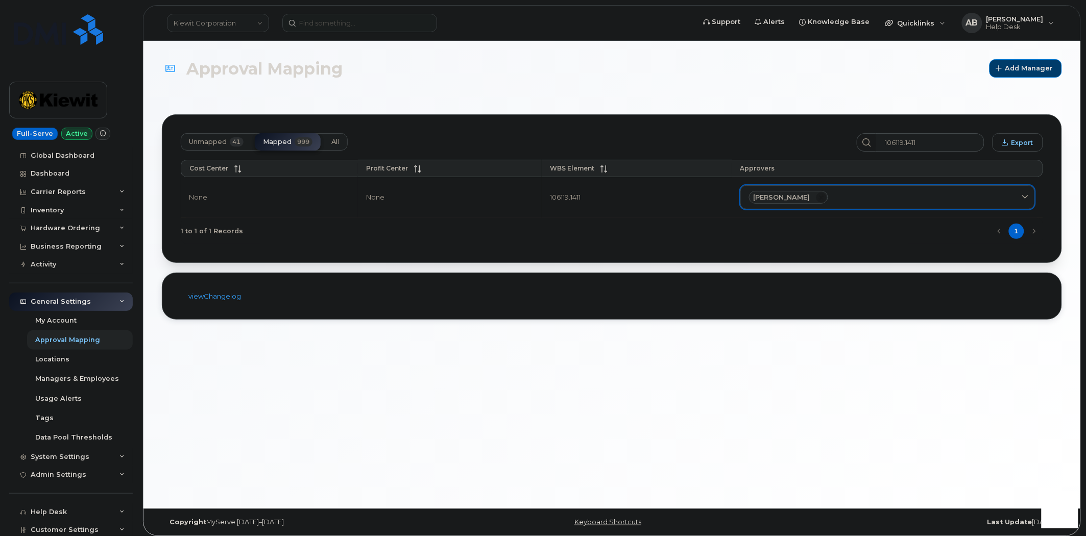
click at [896, 200] on div "Liliia Godunok" at bounding box center [887, 197] width 277 height 13
type input "Liliia"
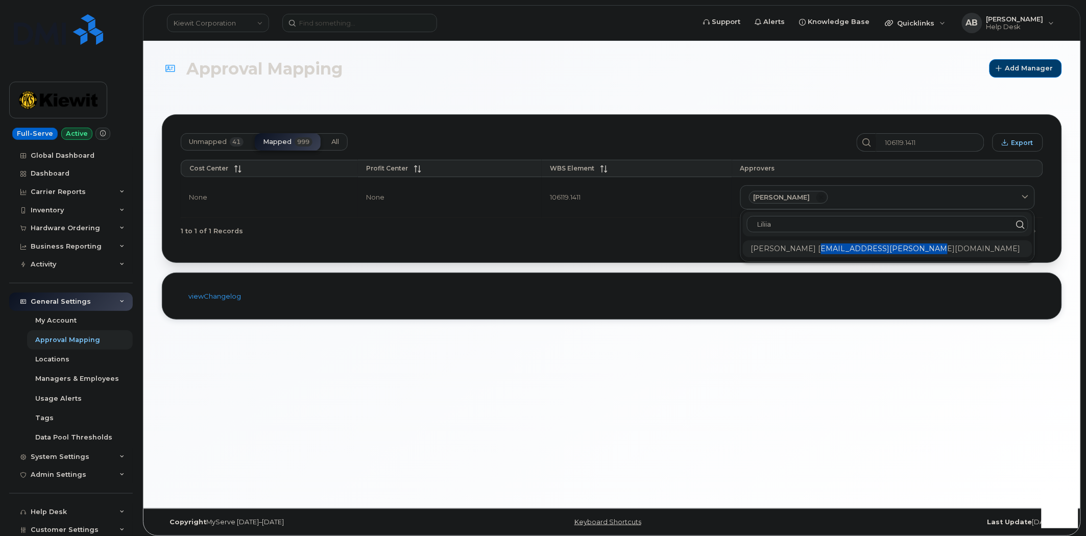
copy div "LILIIA.GODUNOK@KIEWIT.COM"
drag, startPoint x: 924, startPoint y: 248, endPoint x: 805, endPoint y: 252, distance: 119.6
click at [805, 252] on div "Liliia Godunok LILIIA.GODUNOK@KIEWIT.COM" at bounding box center [888, 249] width 290 height 17
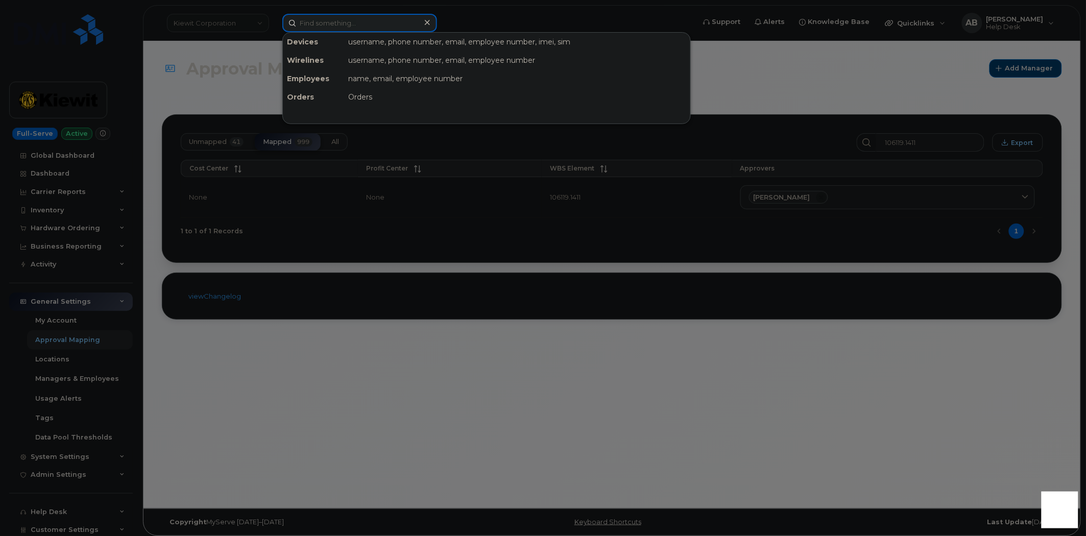
paste input "(816) 731-0524"
click at [340, 21] on input at bounding box center [359, 23] width 155 height 18
type input "(816) 731-0524"
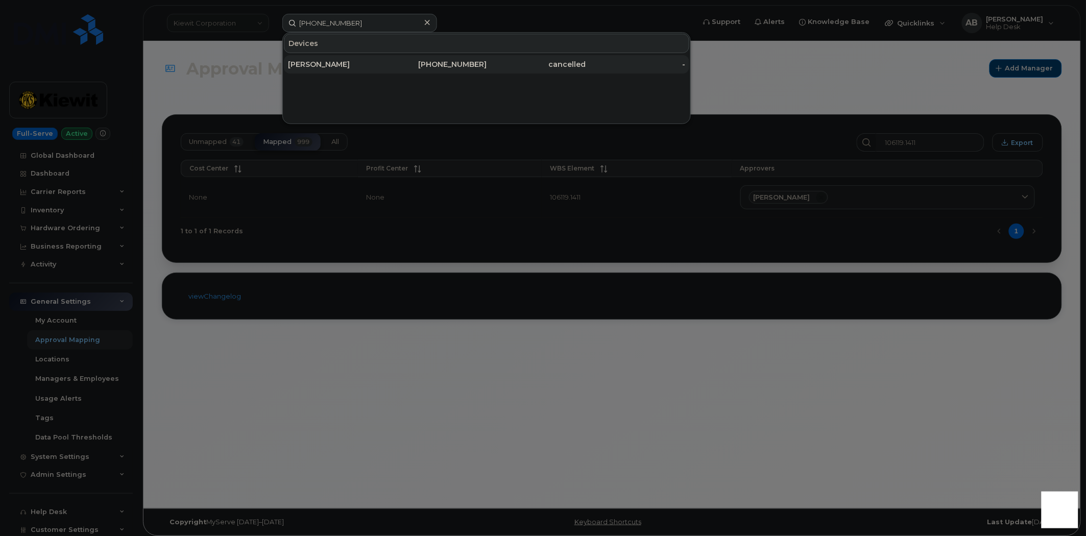
click at [345, 61] on div "TYLER JAMES" at bounding box center [338, 64] width 100 height 10
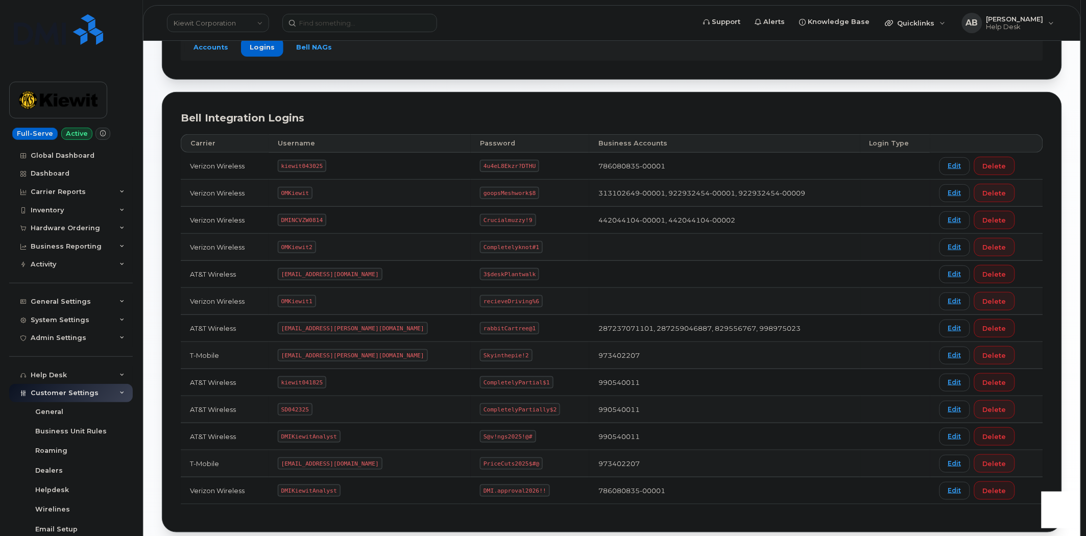
scroll to position [157, 0]
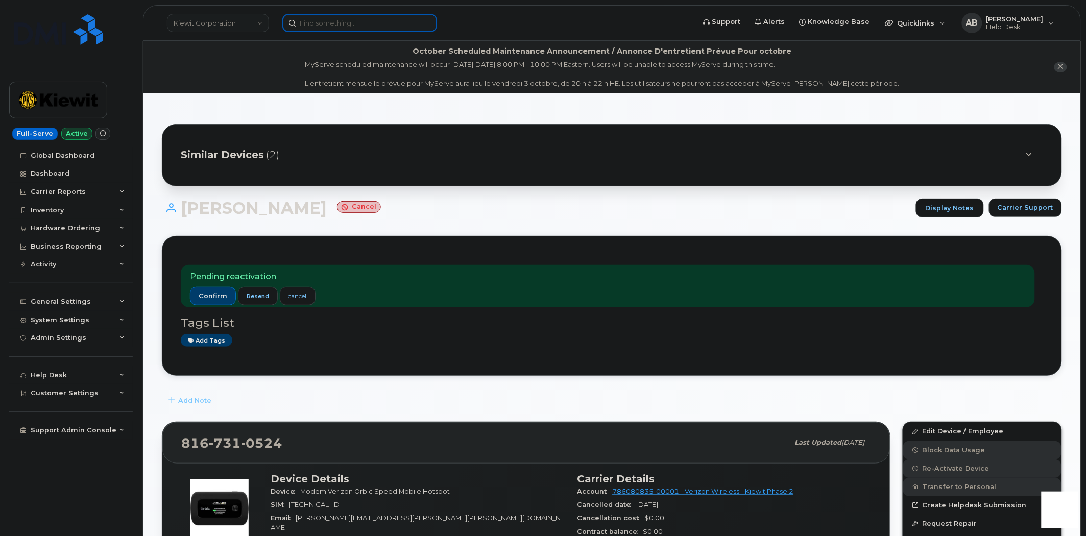
click at [334, 24] on input at bounding box center [359, 23] width 155 height 18
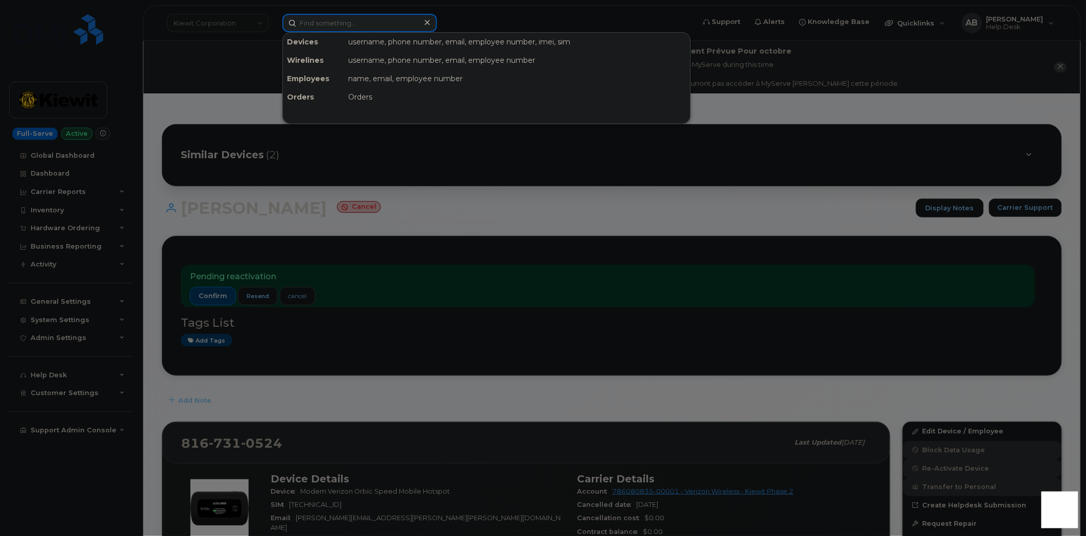
paste input "[PHONE_NUMBER]"
type input "[PHONE_NUMBER]"
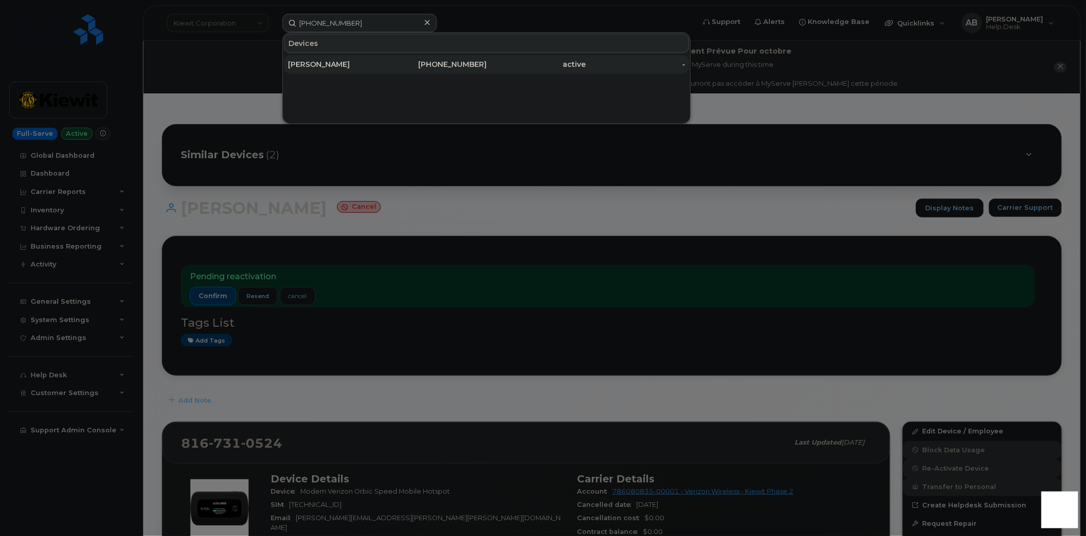
click at [364, 62] on div "[PERSON_NAME]" at bounding box center [338, 64] width 100 height 10
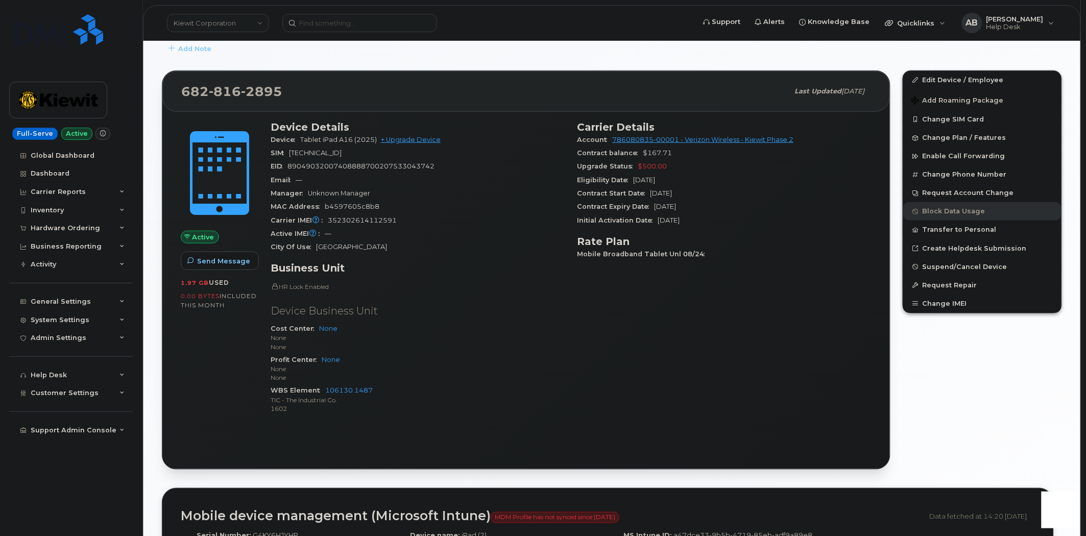
scroll to position [227, 0]
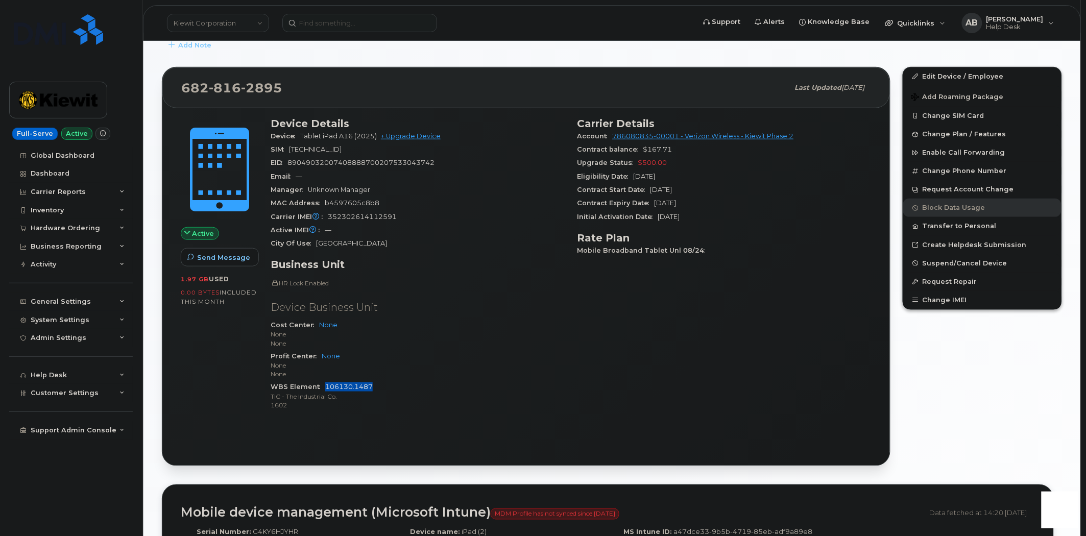
drag, startPoint x: 371, startPoint y: 387, endPoint x: 325, endPoint y: 385, distance: 46.0
click at [325, 385] on div "WBS Element 106130.1487 TIC - The Industrial Co. 1602" at bounding box center [418, 396] width 295 height 31
copy link "106130.1487"
click at [322, 25] on input at bounding box center [359, 23] width 155 height 18
paste input "657-788-2854"
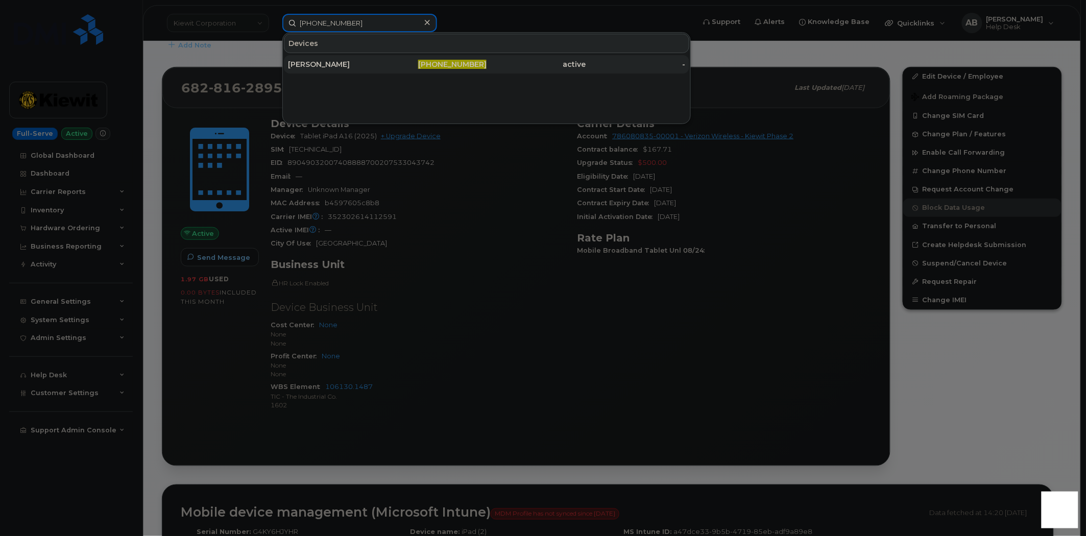
type input "657-788-2854"
click at [340, 60] on div "HANNAH ANDERSON" at bounding box center [338, 64] width 100 height 10
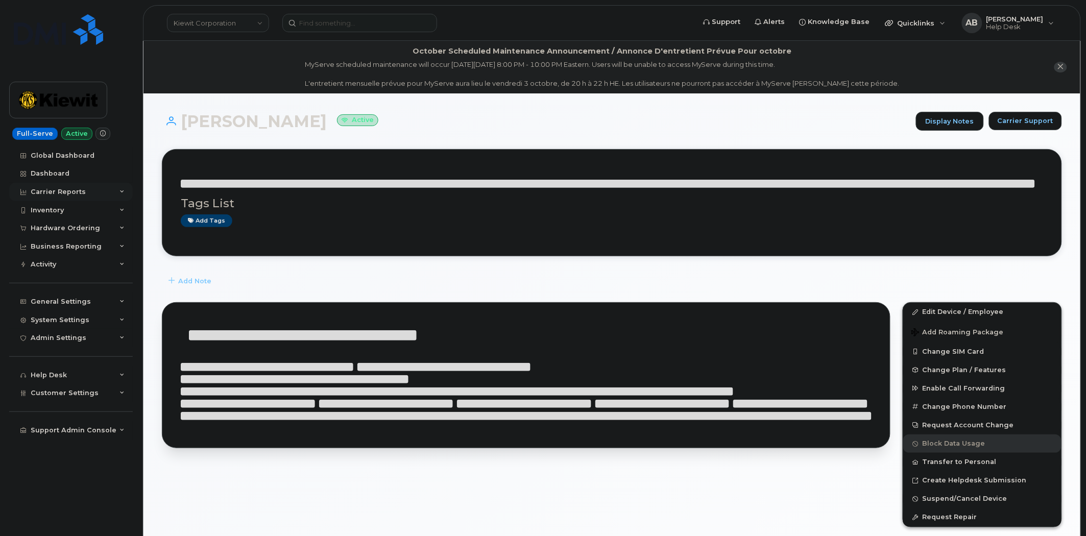
click at [116, 192] on div "Carrier Reports" at bounding box center [71, 192] width 124 height 18
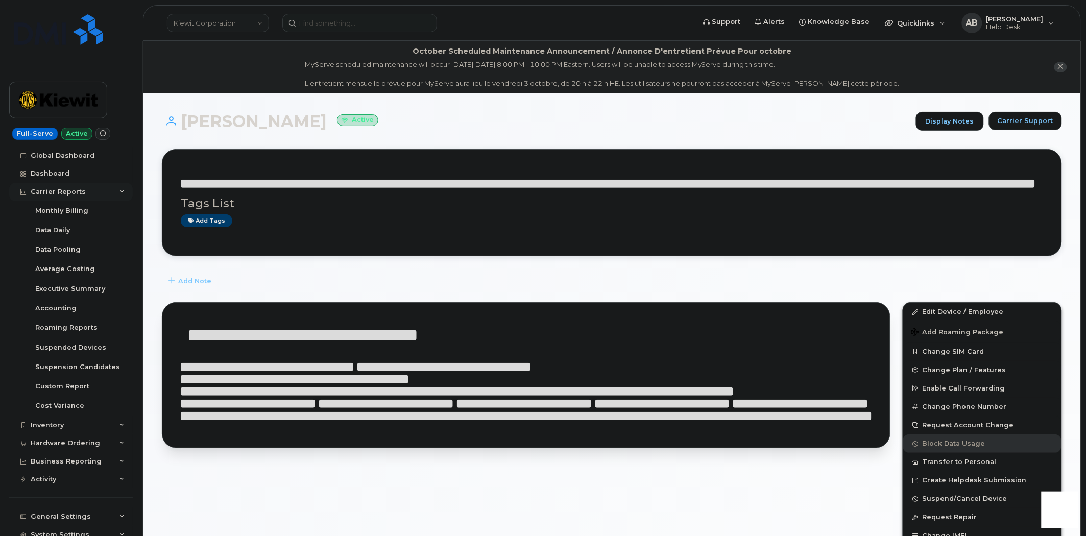
click at [121, 191] on icon at bounding box center [122, 191] width 5 height 5
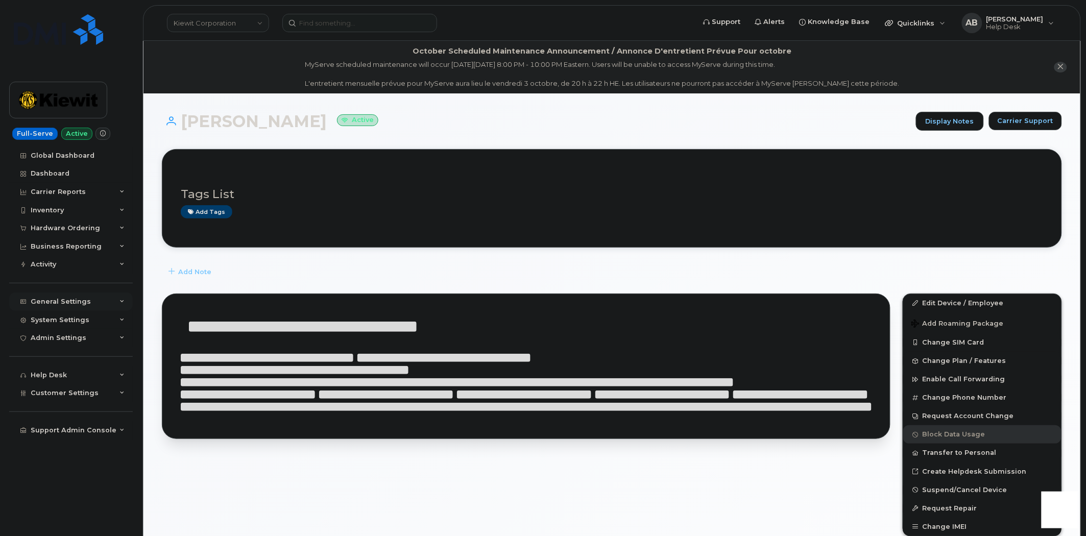
click at [123, 302] on icon at bounding box center [122, 301] width 5 height 5
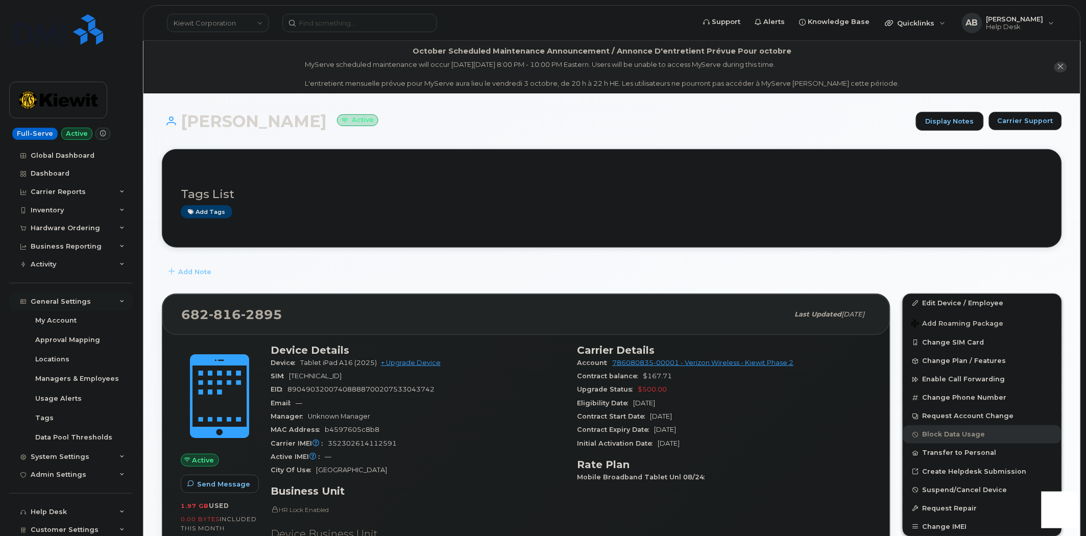
click at [123, 302] on div "General Settings" at bounding box center [71, 302] width 124 height 18
click at [121, 301] on icon at bounding box center [122, 301] width 5 height 5
click at [75, 340] on div "Approval Mapping" at bounding box center [67, 340] width 65 height 9
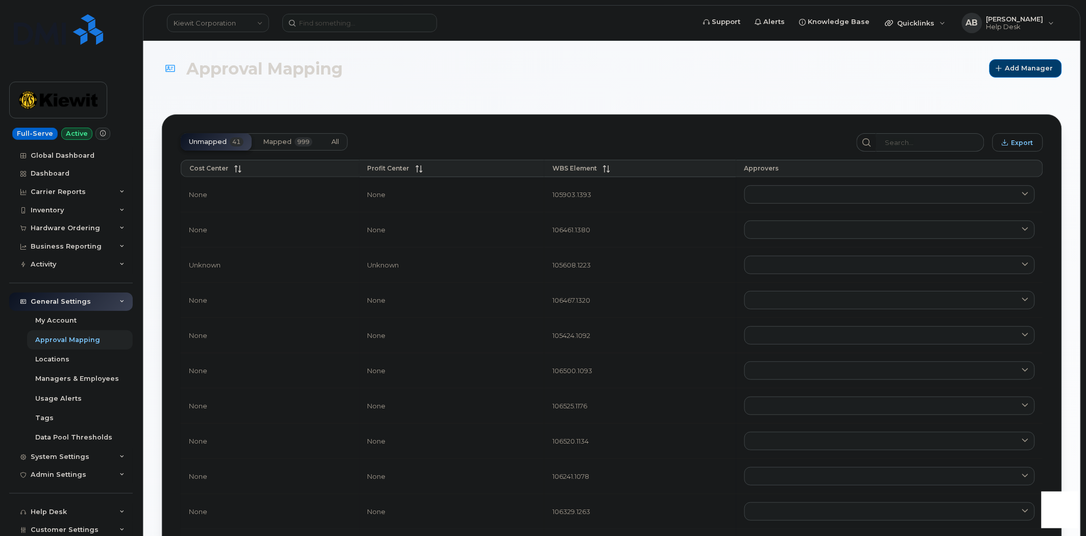
click at [282, 141] on span "Mapped" at bounding box center [277, 142] width 29 height 8
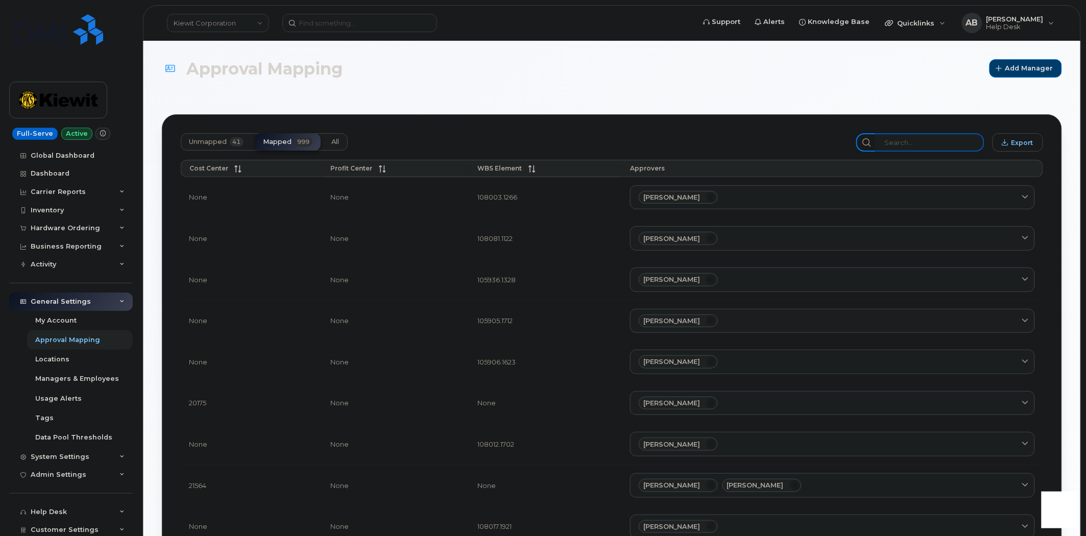
click at [919, 148] on input "search" at bounding box center [930, 142] width 109 height 18
paste input "106130.1487"
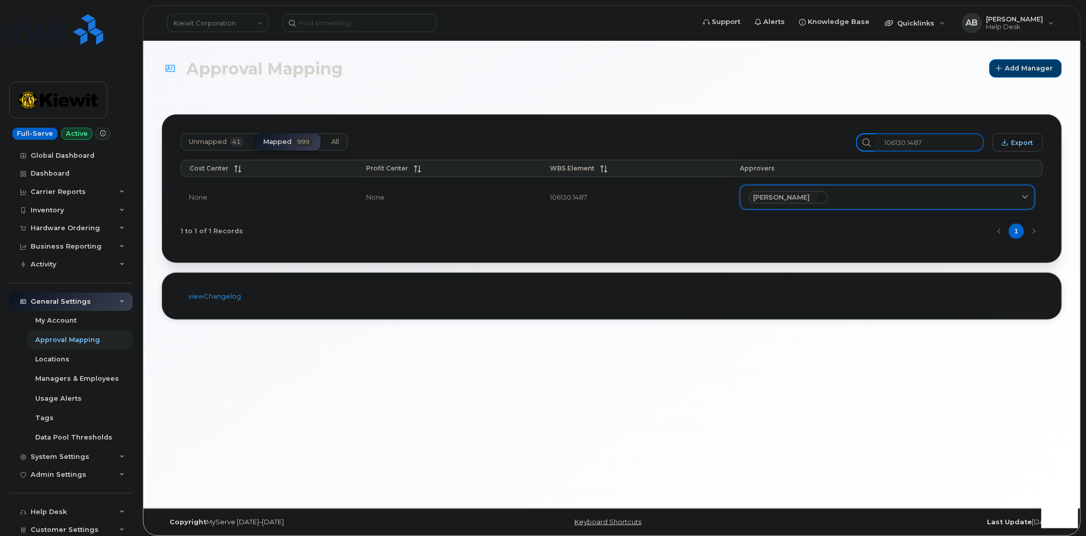
type input "106130.1487"
click at [884, 200] on div "Mason Robertson" at bounding box center [887, 197] width 277 height 13
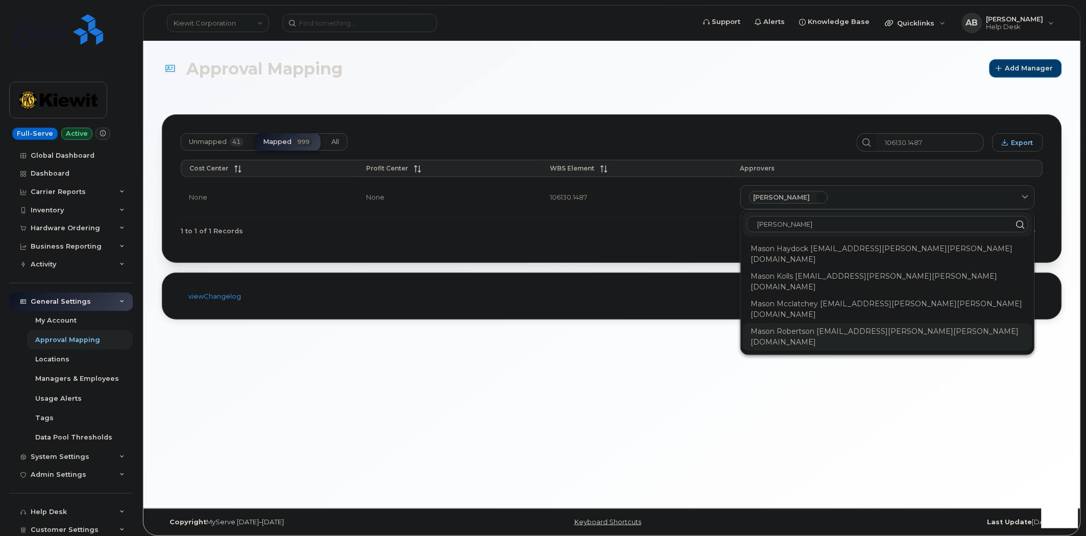
type input "mason"
copy div "MASON.ROBERTSON@KIEWIT.COM"
drag, startPoint x: 940, startPoint y: 300, endPoint x: 811, endPoint y: 302, distance: 129.2
click at [811, 323] on div "Mason Robertson MASON.ROBERTSON@KIEWIT.COM" at bounding box center [888, 337] width 290 height 28
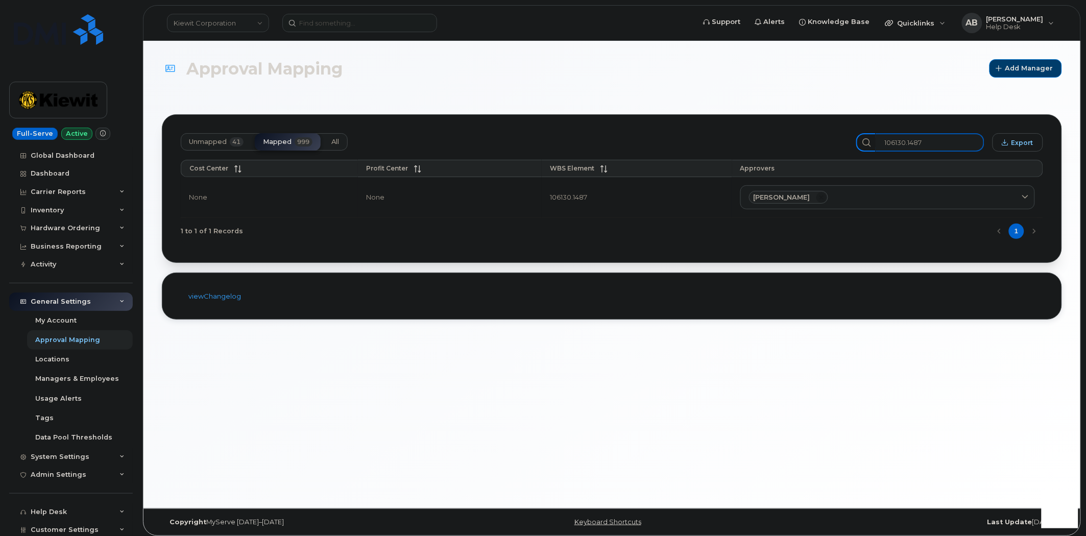
drag, startPoint x: 966, startPoint y: 141, endPoint x: 866, endPoint y: 146, distance: 100.2
click at [866, 146] on div "Unmapped 41 Mapped 999 All 106130.1487 Export" at bounding box center [612, 142] width 863 height 18
paste input "330.193"
type input "106330.1937"
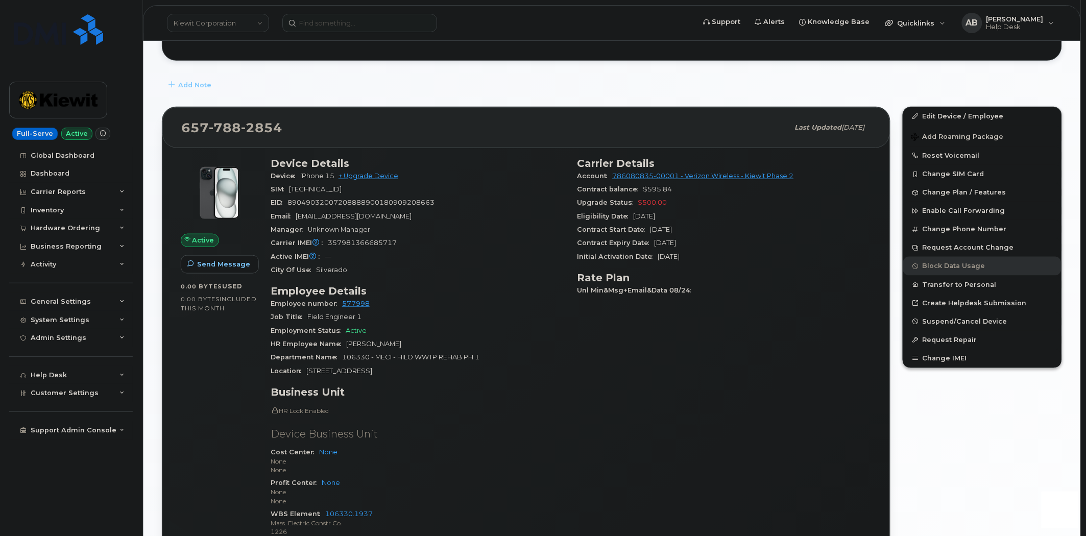
scroll to position [340, 0]
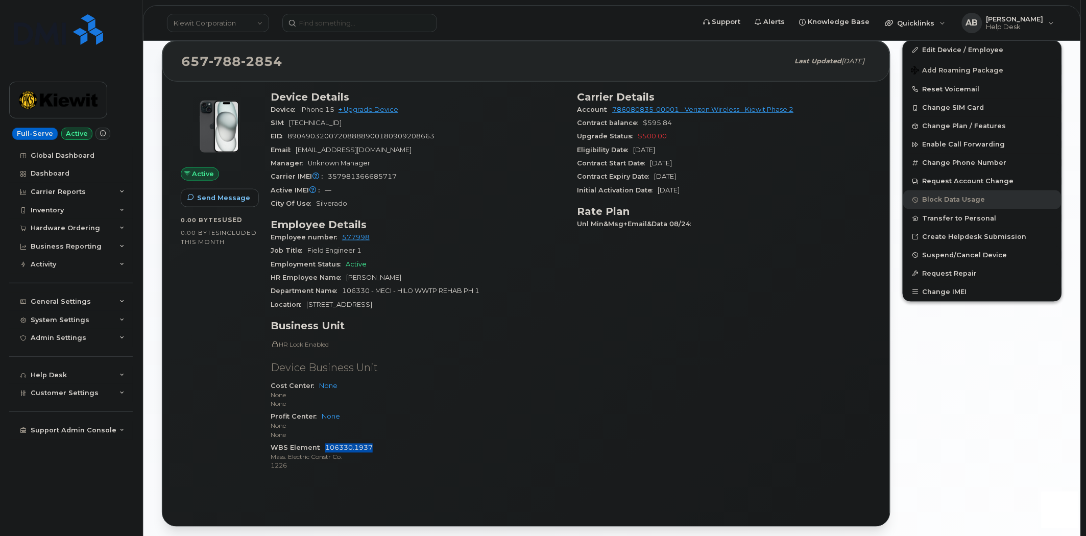
drag, startPoint x: 373, startPoint y: 447, endPoint x: 325, endPoint y: 449, distance: 48.1
click at [325, 449] on div "WBS Element 106330.1937 Mass. Electric Constr Co. 1226" at bounding box center [418, 457] width 295 height 31
copy link "106330.1937"
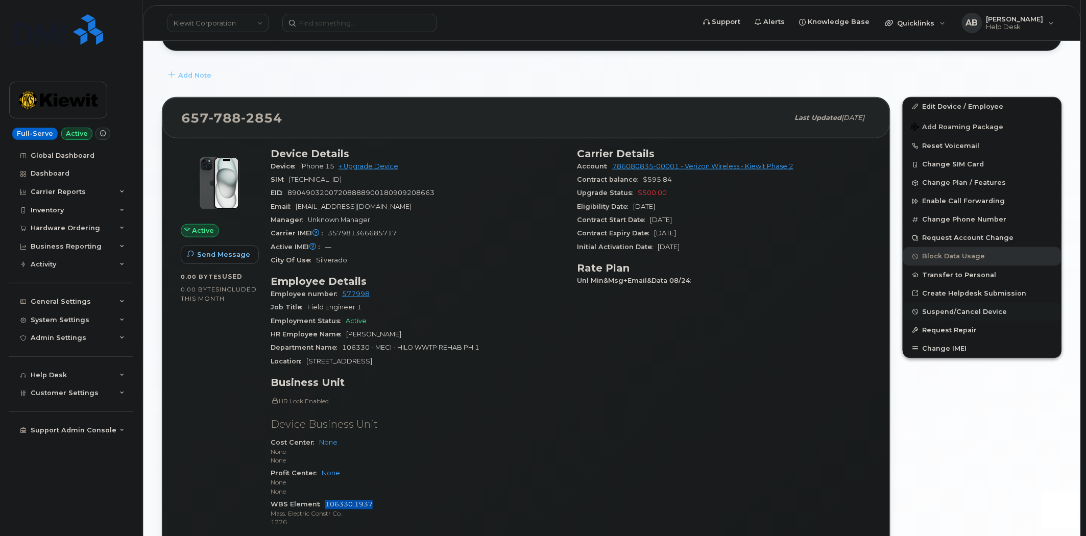
click at [954, 313] on span "Suspend/Cancel Device" at bounding box center [965, 312] width 85 height 8
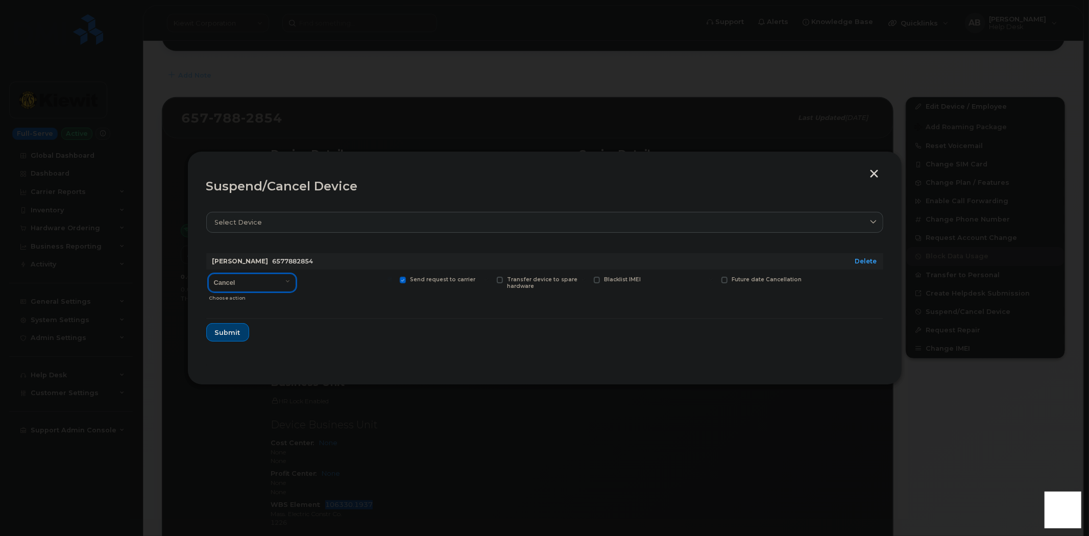
click at [281, 281] on select "Cancel Suspend - Reduced Rate Suspend - Full Rate Suspend - Lost Device/Stolen …" at bounding box center [252, 283] width 88 height 18
select select "[object Object]"
click at [208, 274] on select "Cancel Suspend - Reduced Rate Suspend - Full Rate Suspend - Lost Device/Stolen …" at bounding box center [252, 283] width 88 height 18
click at [228, 336] on span "Submit" at bounding box center [228, 333] width 26 height 10
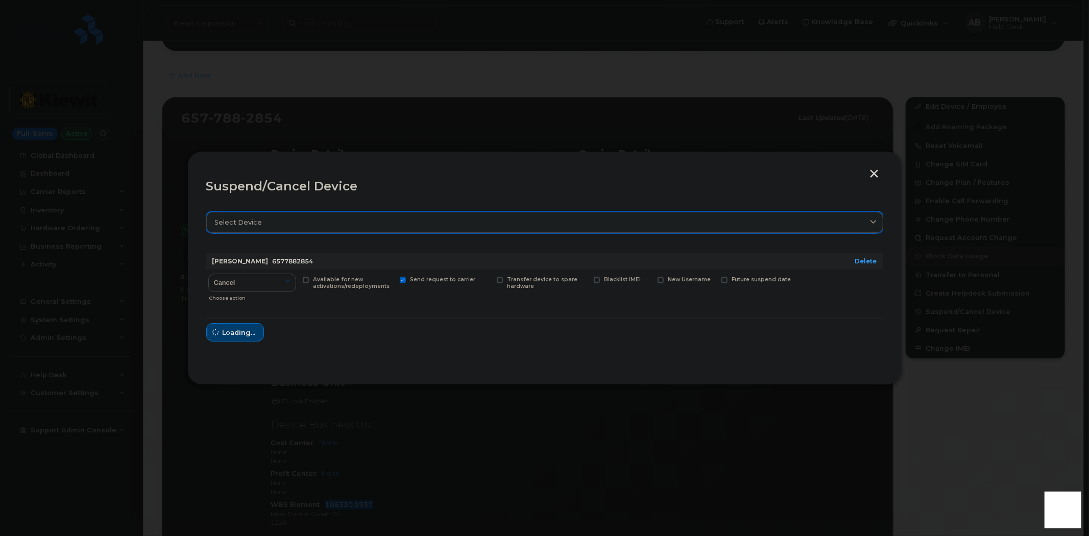
click at [307, 231] on link "Select device" at bounding box center [544, 222] width 677 height 21
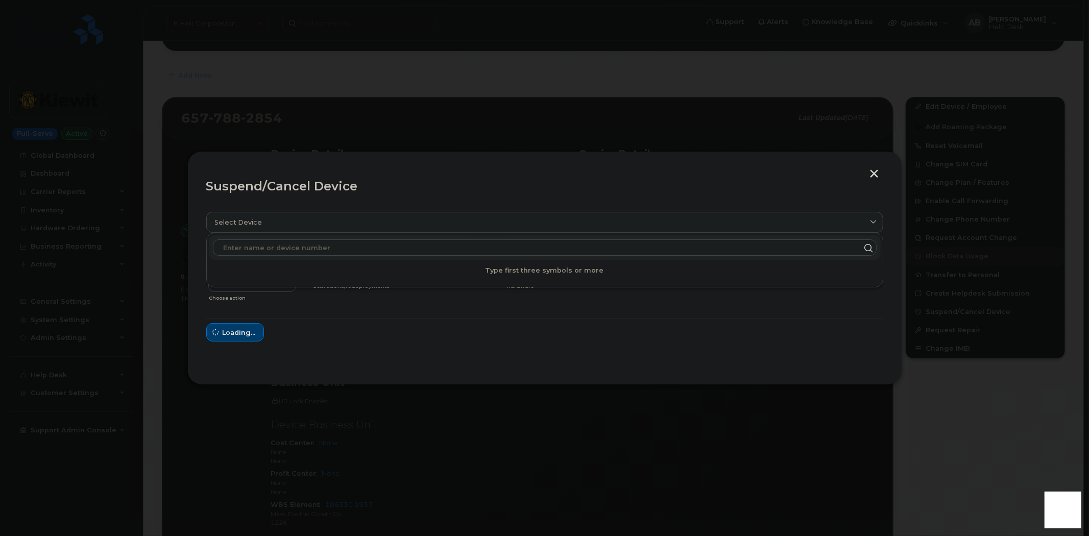
click at [384, 160] on div "Suspend/Cancel Device Select device Type first three symbols or more HANNAH AND…" at bounding box center [544, 268] width 715 height 234
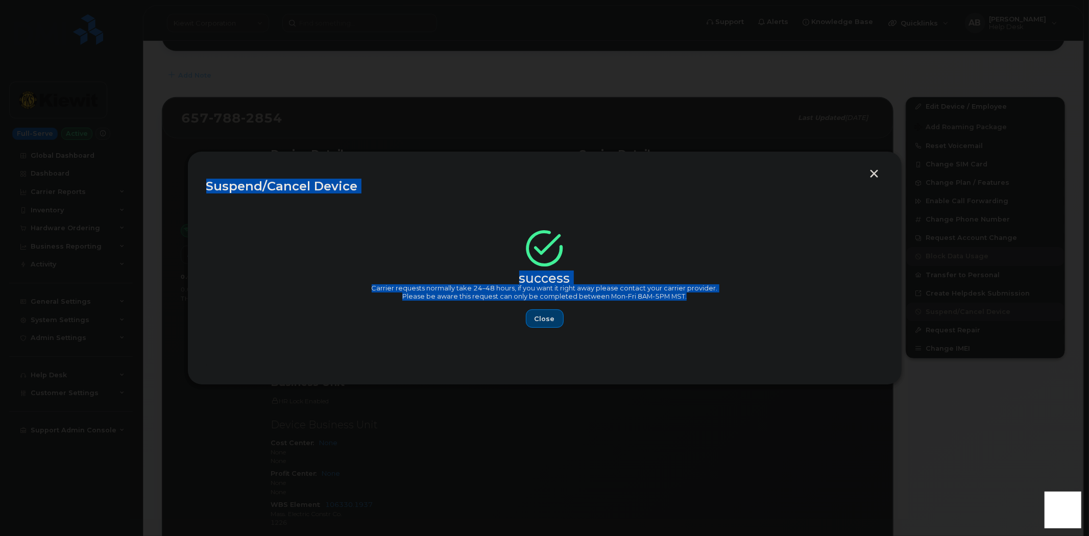
drag, startPoint x: 690, startPoint y: 297, endPoint x: 200, endPoint y: 171, distance: 505.9
click at [200, 171] on div "Suspend/Cancel Device success Carrier requests normally take 24–48 hours, if yo…" at bounding box center [544, 268] width 715 height 234
copy div "Suspend/Cancel Device success Carrier requests normally take 24–48 hours, if yo…"
click at [874, 179] on button "button" at bounding box center [874, 175] width 15 height 11
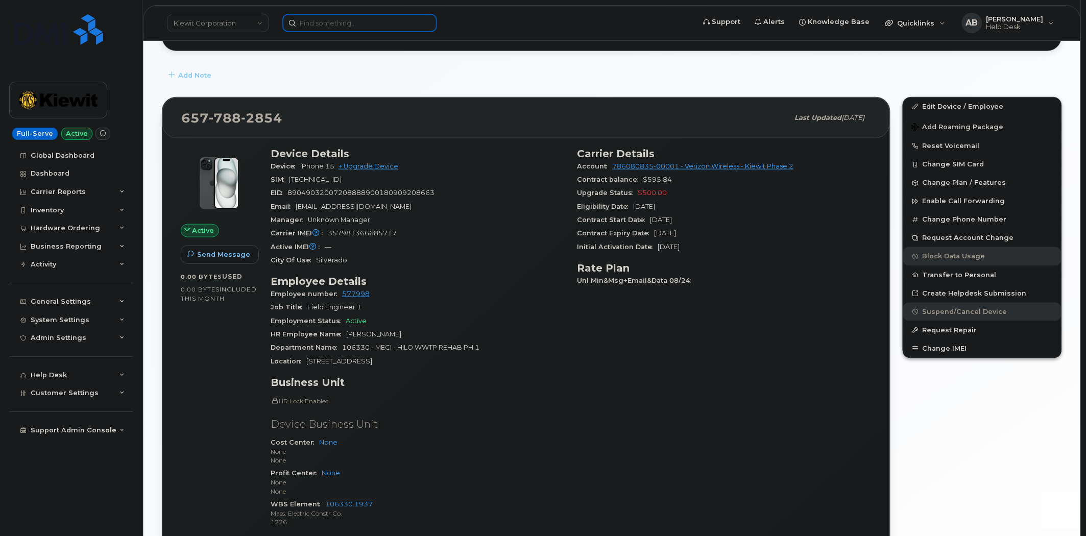
click at [316, 21] on input at bounding box center [359, 23] width 155 height 18
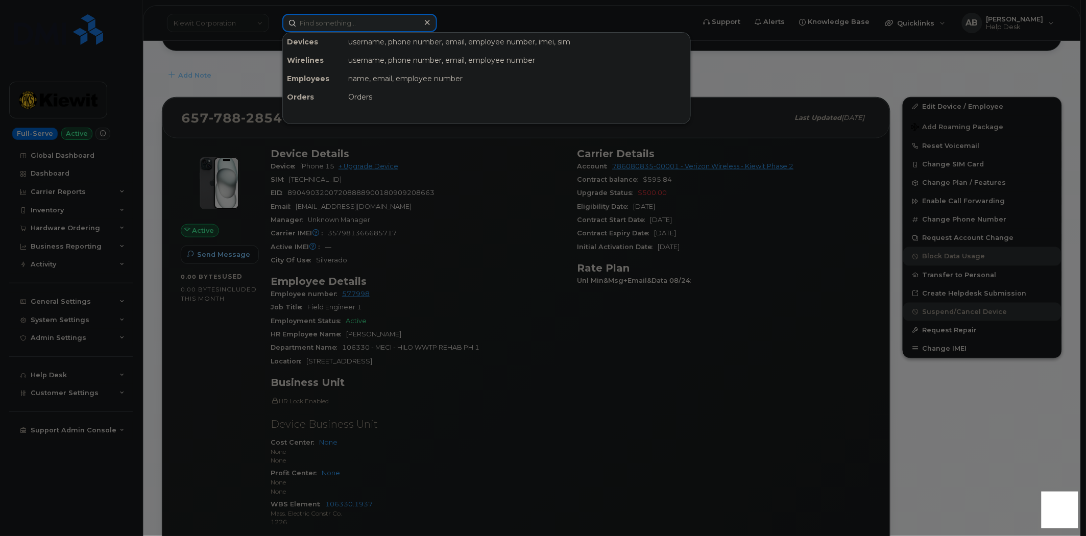
paste input "604-314-4416"
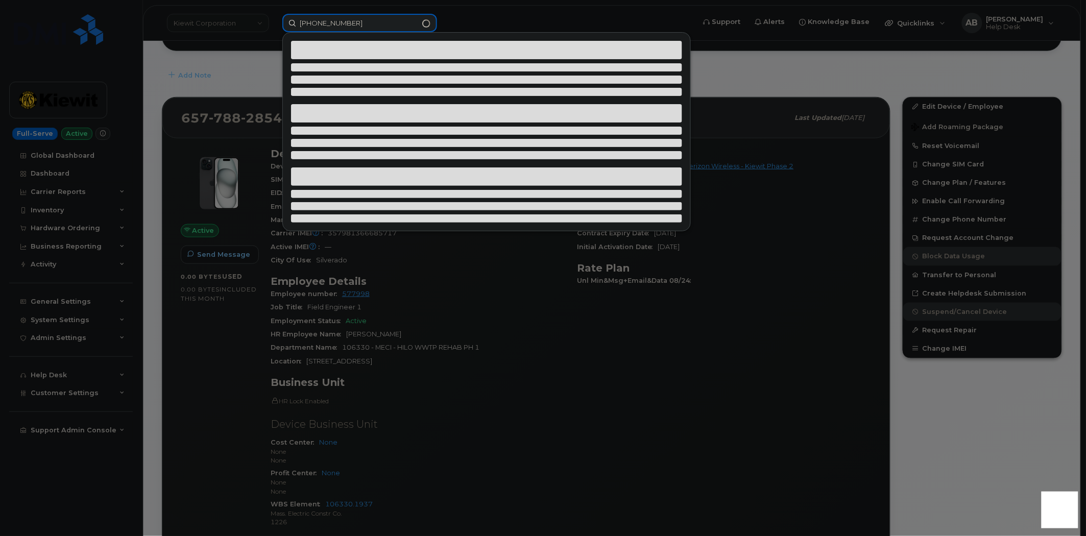
type input "604-314-4416"
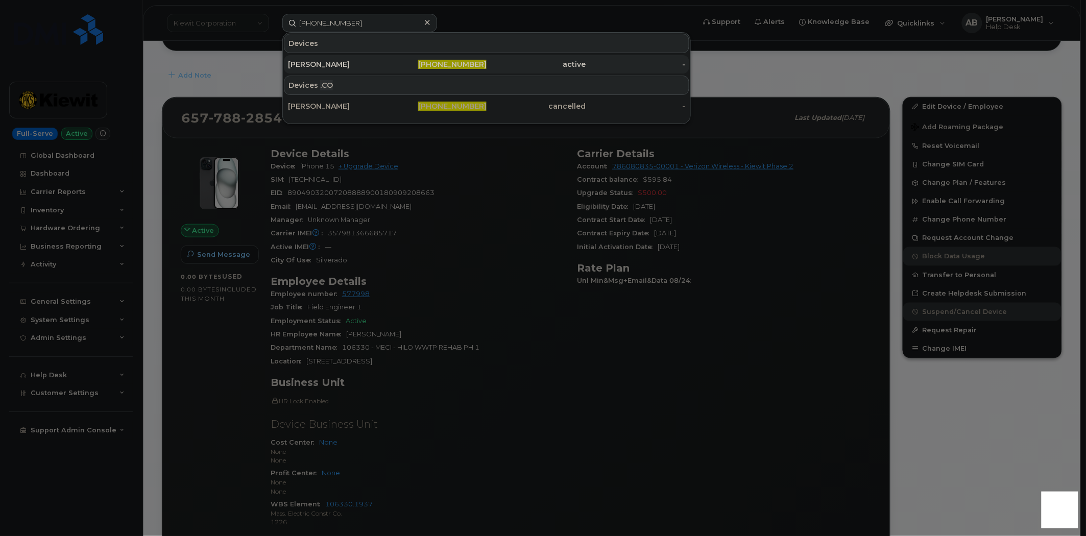
click at [338, 62] on div "[PERSON_NAME]" at bounding box center [338, 64] width 100 height 10
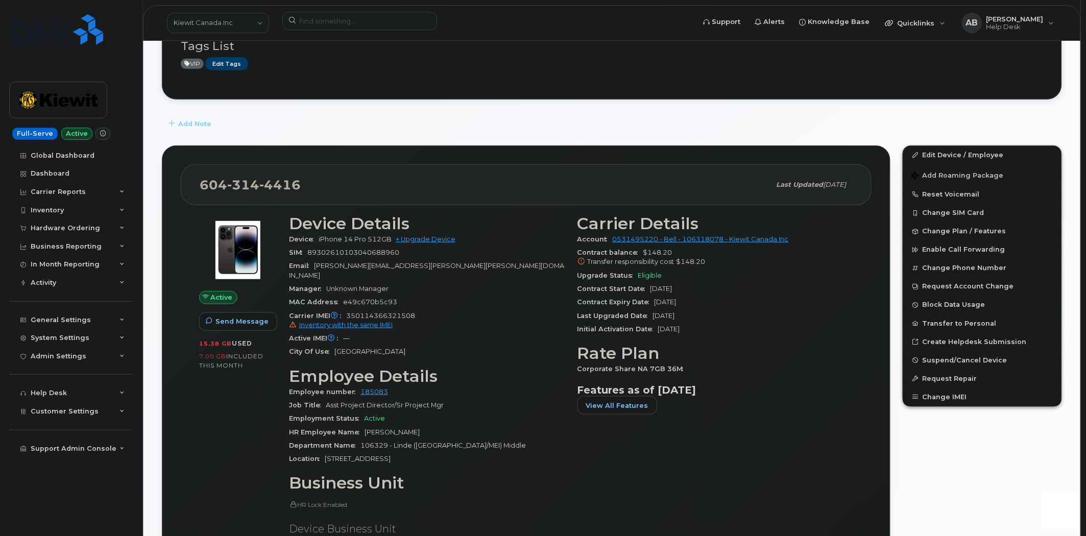
scroll to position [57, 0]
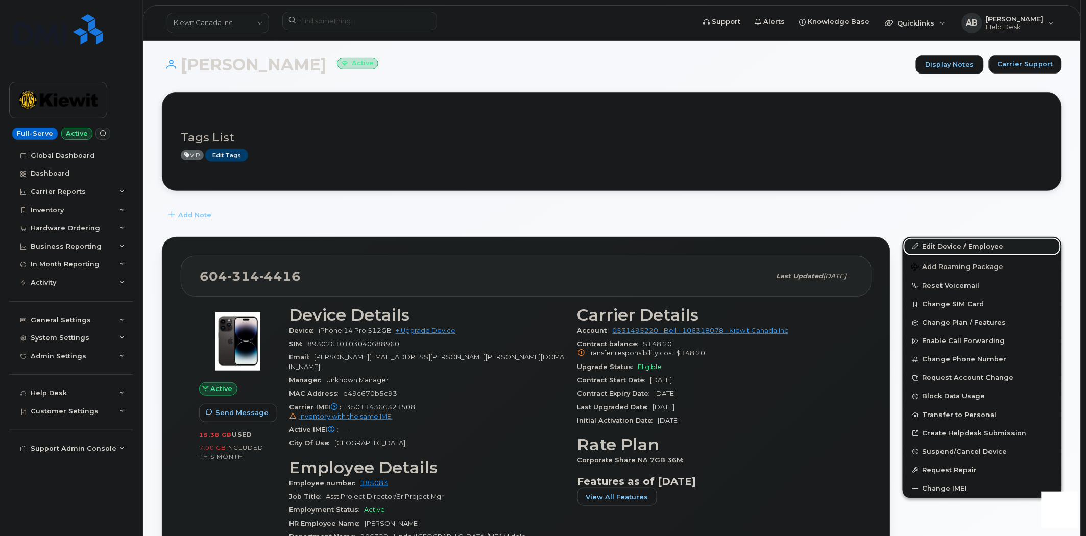
click at [931, 248] on link "Edit Device / Employee" at bounding box center [983, 247] width 158 height 18
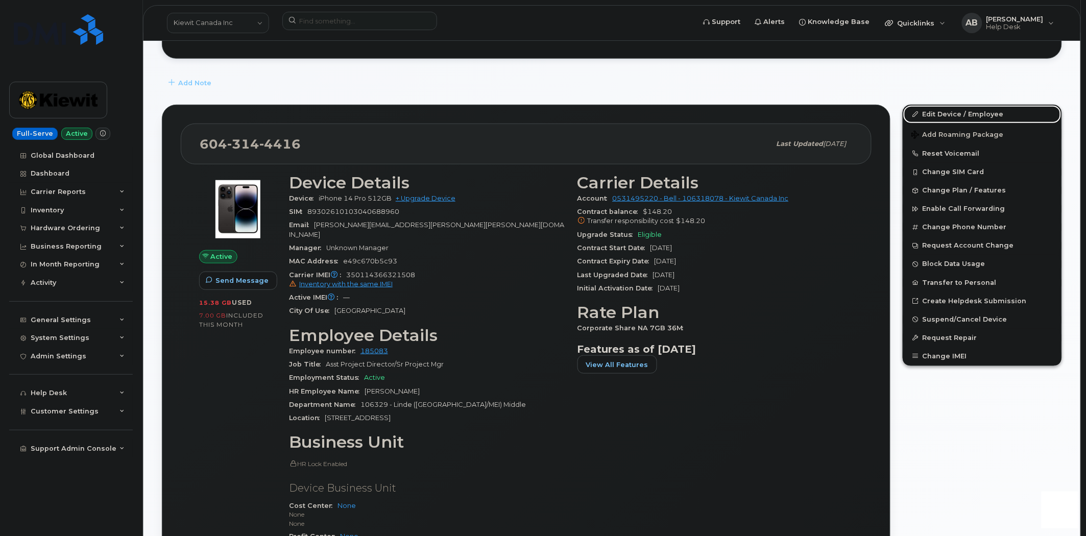
scroll to position [170, 0]
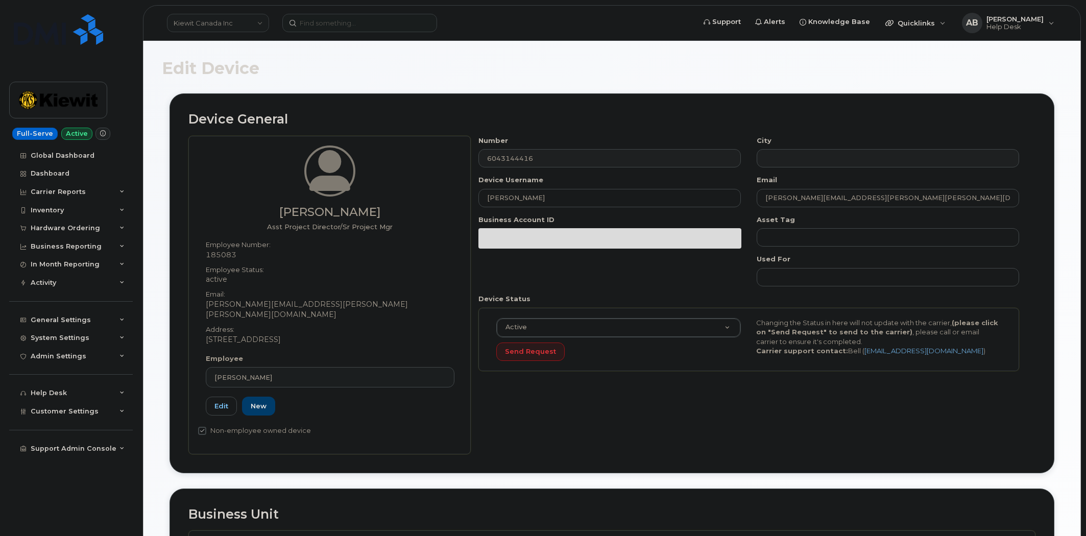
select select "14059"
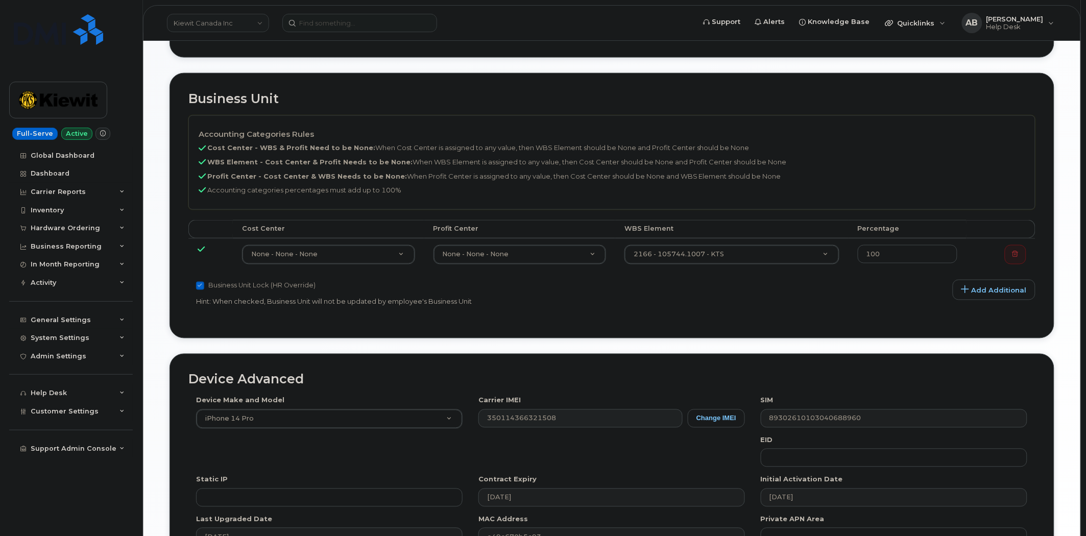
scroll to position [507, 0]
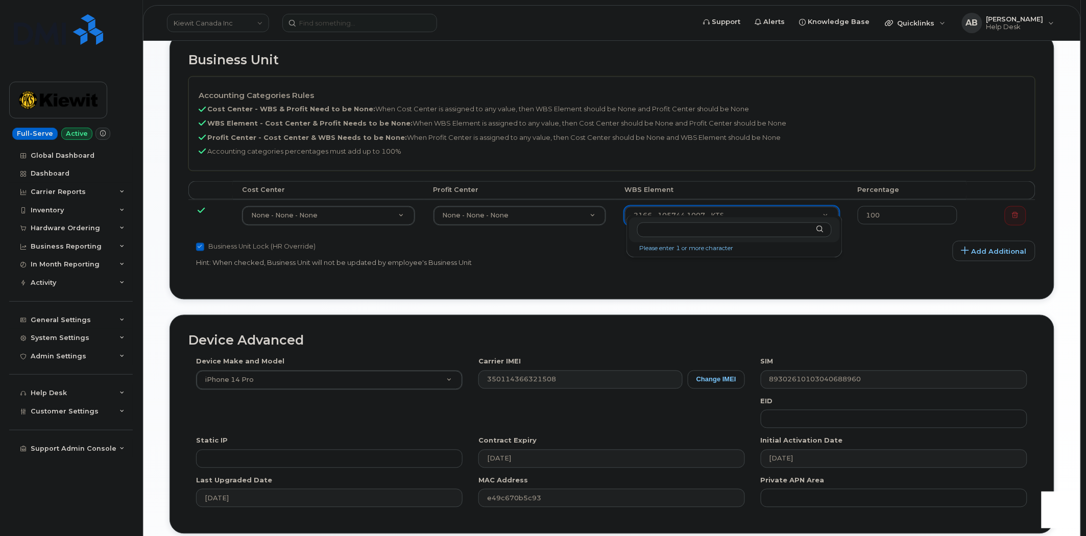
click at [731, 233] on input "text" at bounding box center [734, 230] width 195 height 15
type input "106329.1263"
type input "35626091"
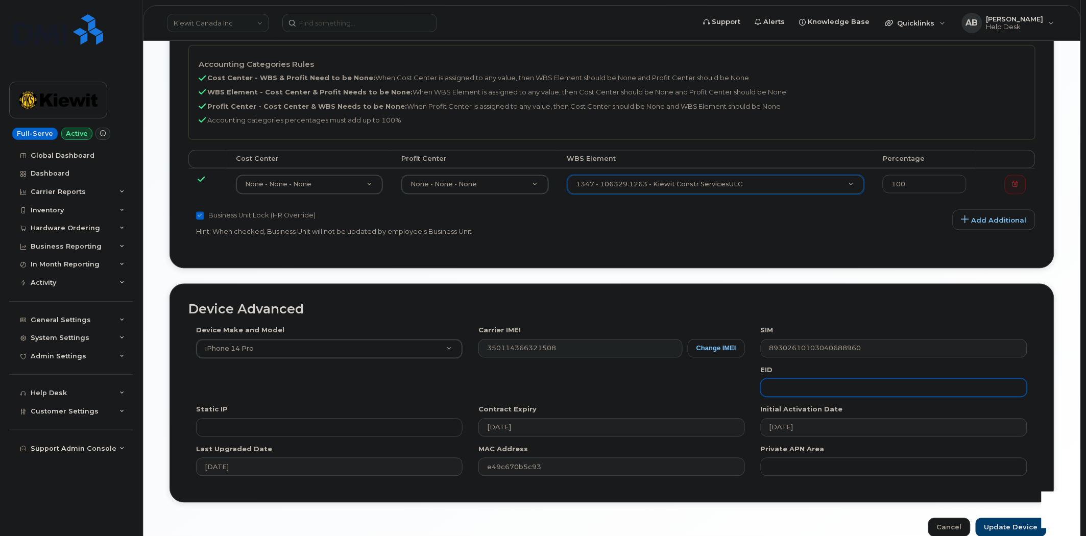
scroll to position [580, 0]
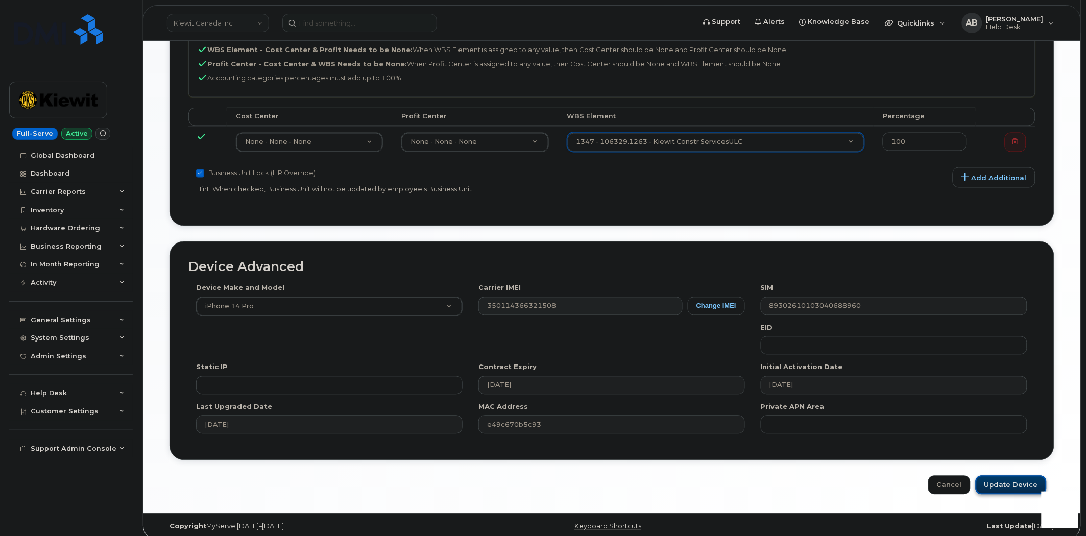
click at [997, 476] on input "Update Device" at bounding box center [1011, 485] width 71 height 19
type input "Saving..."
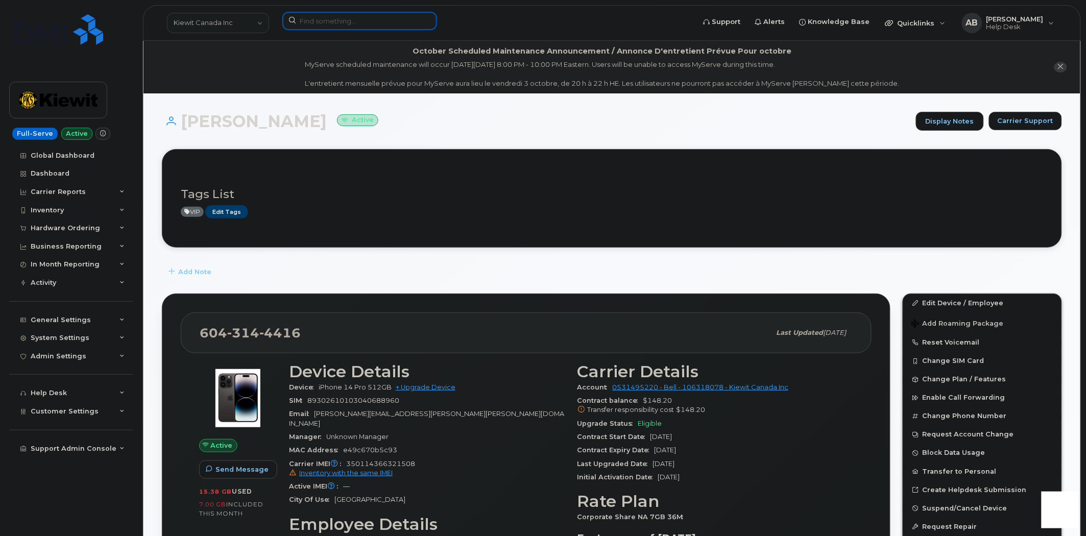
click at [325, 21] on input at bounding box center [359, 21] width 155 height 18
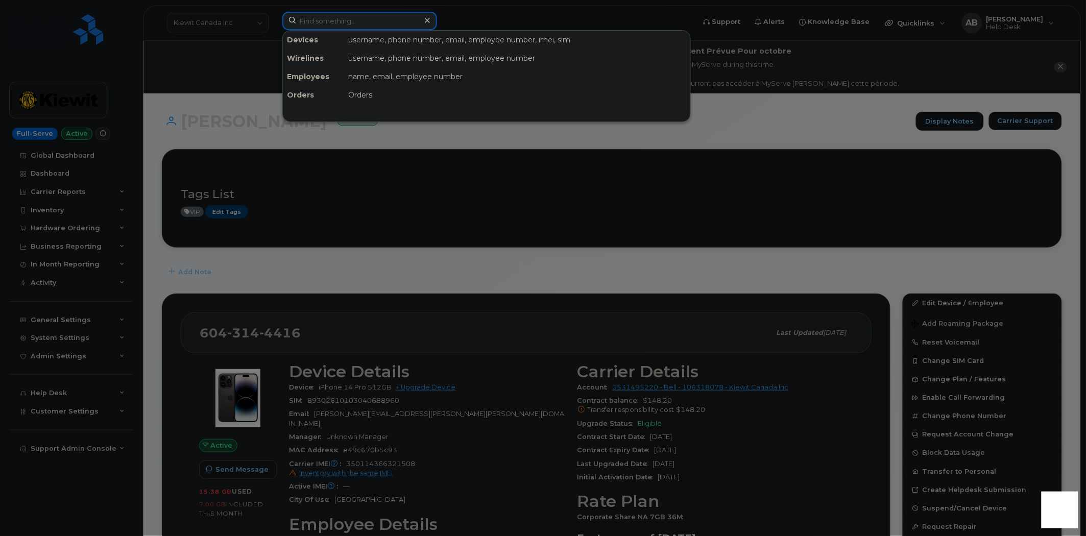
paste input "301623"
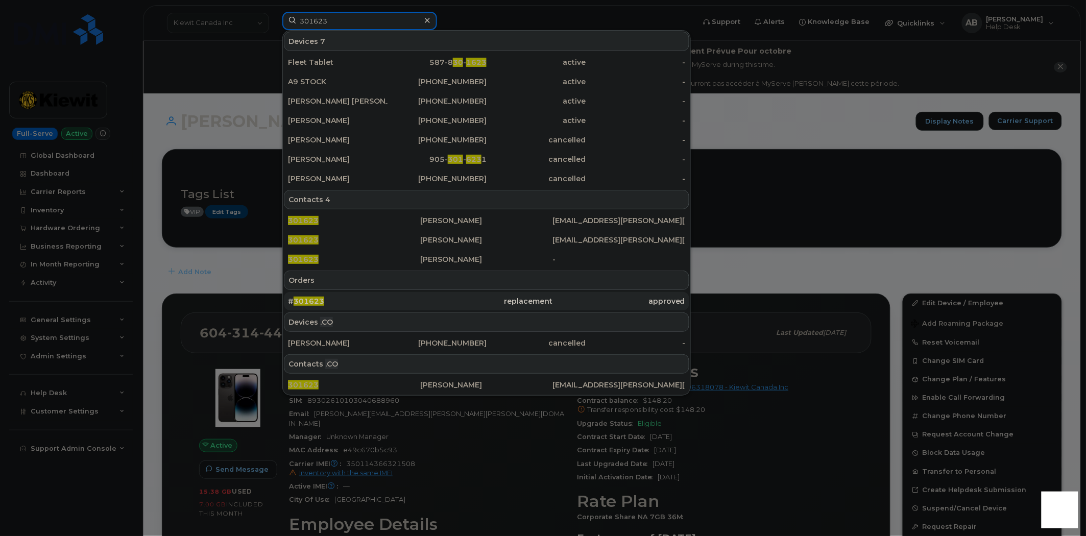
type input "301623"
click at [332, 303] on div "# 301623" at bounding box center [354, 301] width 132 height 10
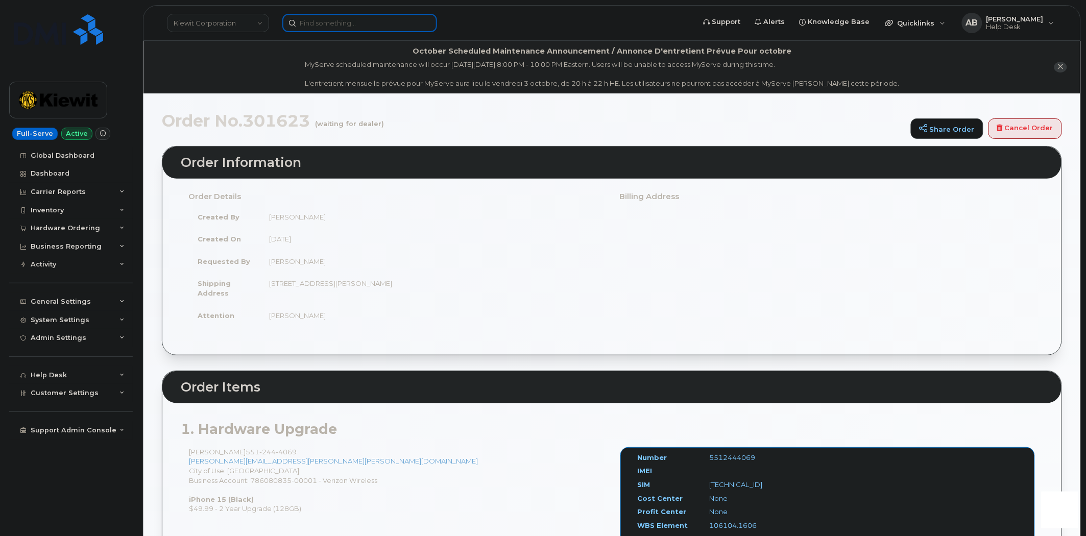
click at [343, 24] on input at bounding box center [359, 23] width 155 height 18
paste input "356300312092467"
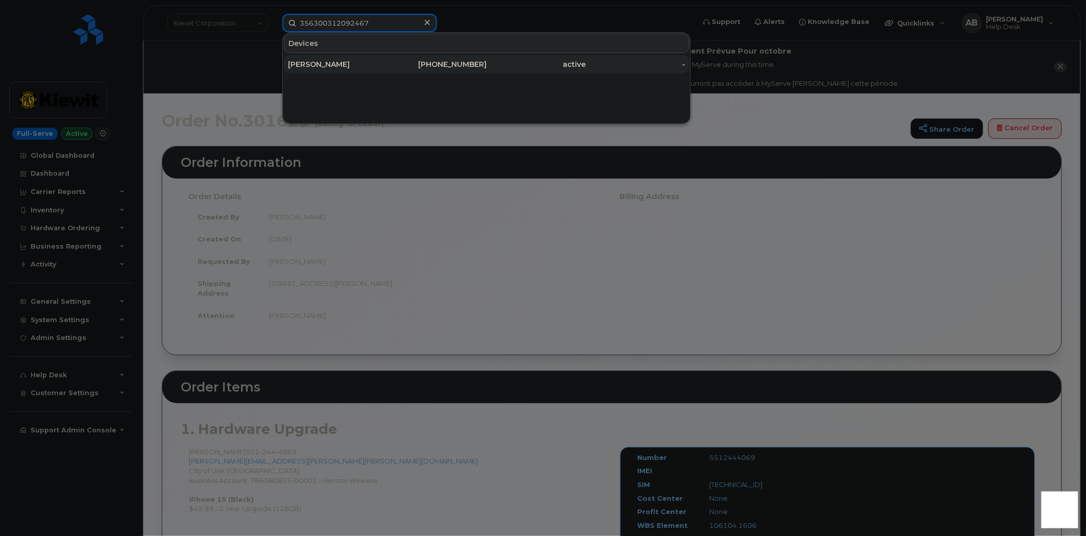
type input "356300312092467"
click at [370, 60] on div "[PERSON_NAME]" at bounding box center [338, 64] width 100 height 10
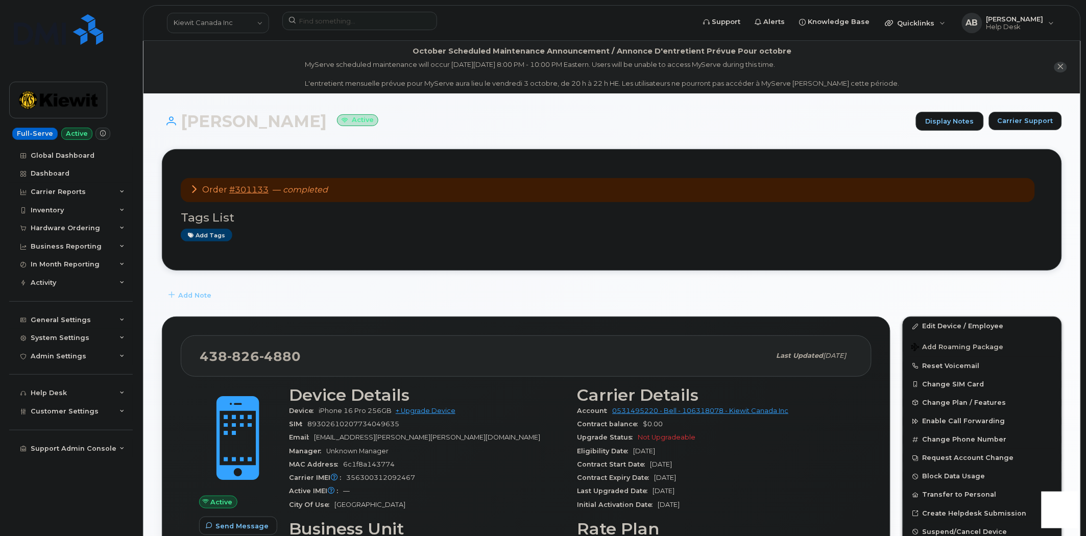
click at [305, 293] on div "Add Note" at bounding box center [612, 295] width 900 height 18
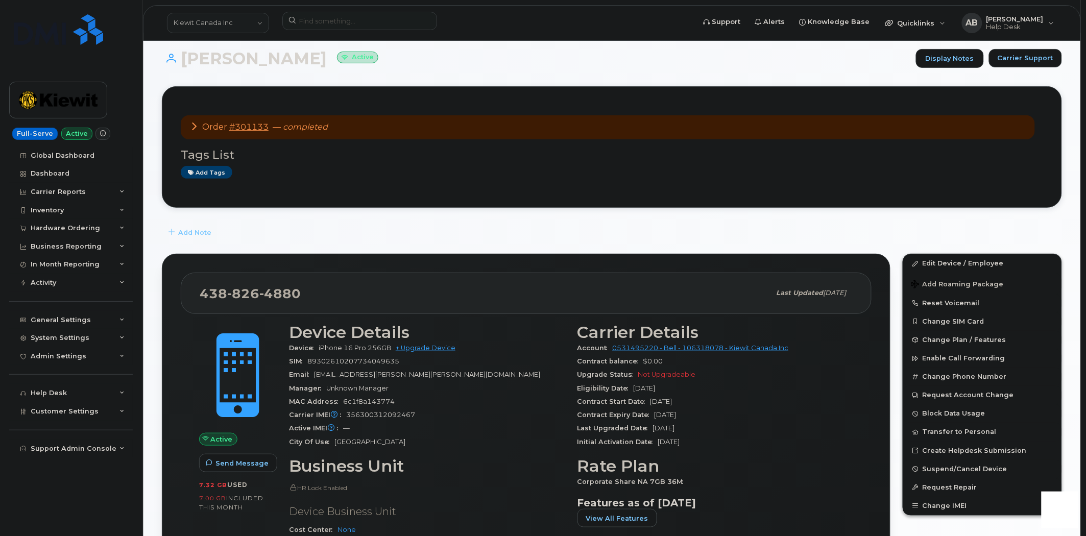
scroll to position [227, 0]
